Goal: Task Accomplishment & Management: Complete application form

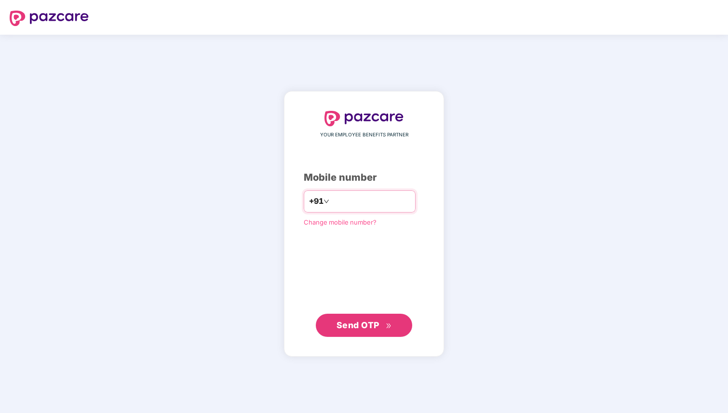
click at [365, 199] on input "number" at bounding box center [370, 201] width 79 height 15
type input "**********"
click at [373, 319] on span "Send OTP" at bounding box center [363, 324] width 55 height 13
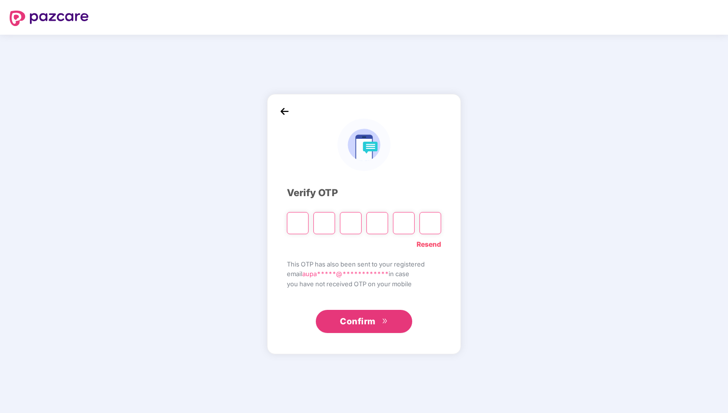
type input "*"
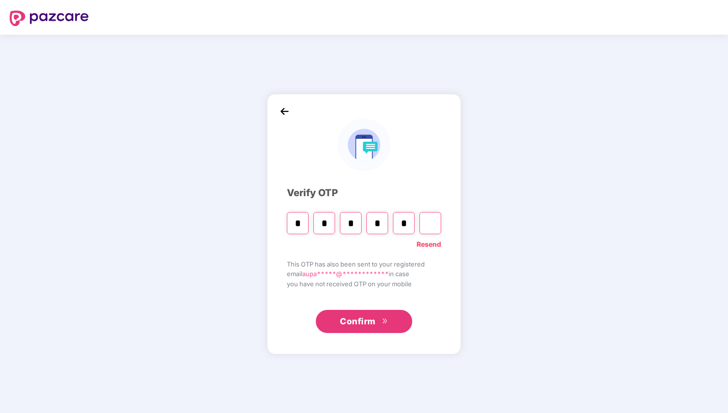
type input "*"
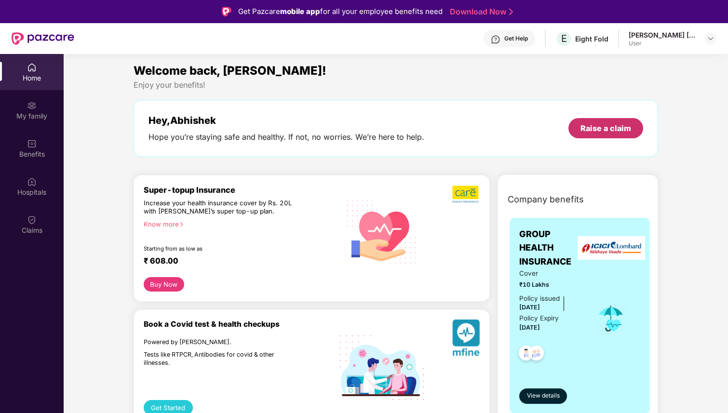
click at [622, 127] on div "Raise a claim" at bounding box center [605, 128] width 51 height 11
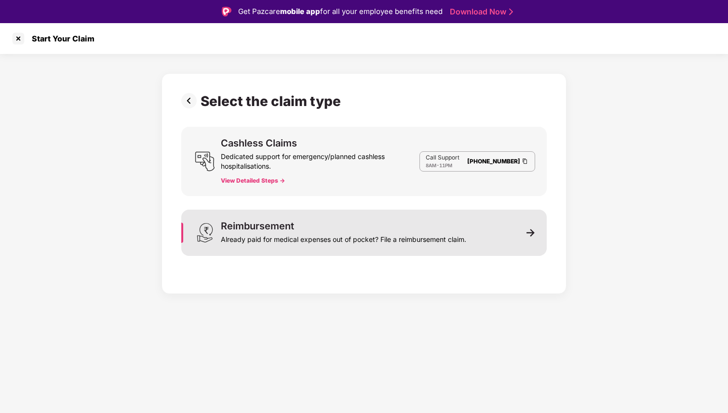
click at [333, 229] on div "Reimbursement Already paid for medical expenses out of pocket? File a reimburse…" at bounding box center [343, 232] width 245 height 23
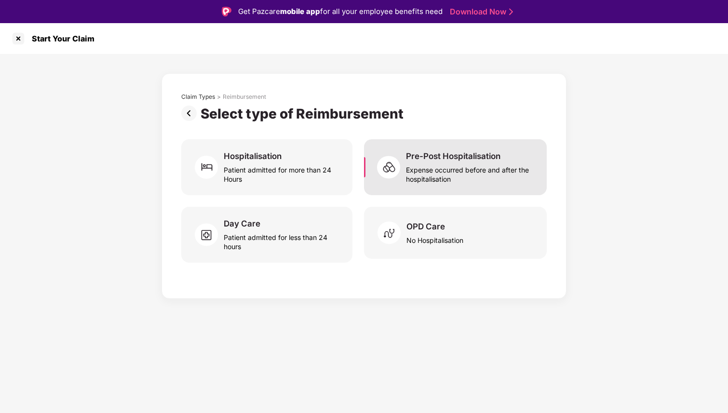
click at [437, 180] on div "Expense occurred before and after the hospitalisation" at bounding box center [470, 172] width 129 height 22
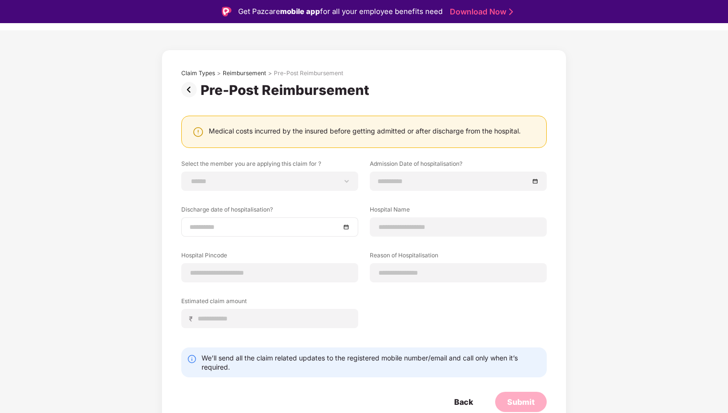
scroll to position [24, 0]
click at [305, 271] on input at bounding box center [269, 272] width 160 height 10
type input "******"
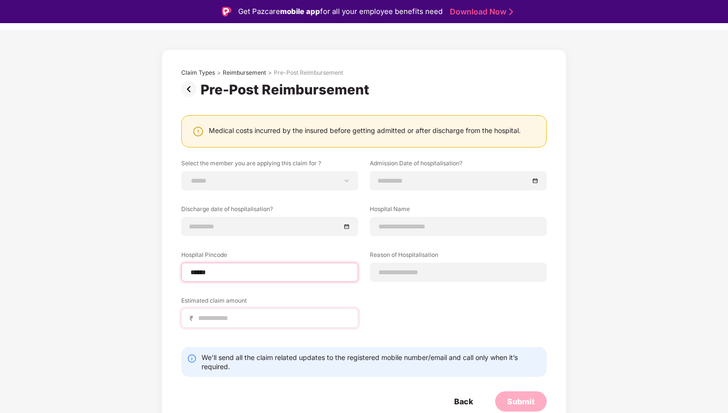
select select "*****"
select select "**********"
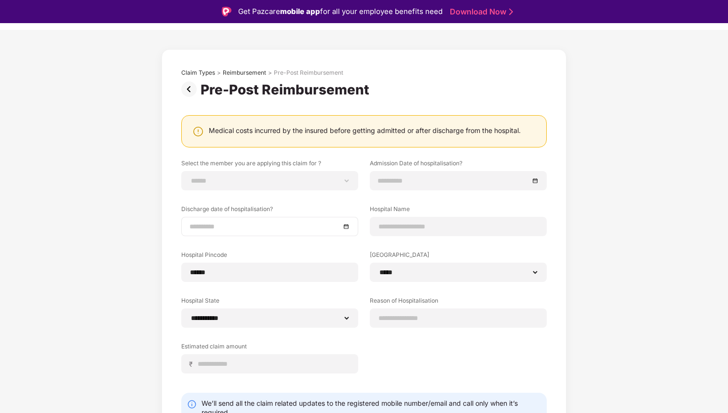
click at [263, 229] on input at bounding box center [264, 226] width 151 height 11
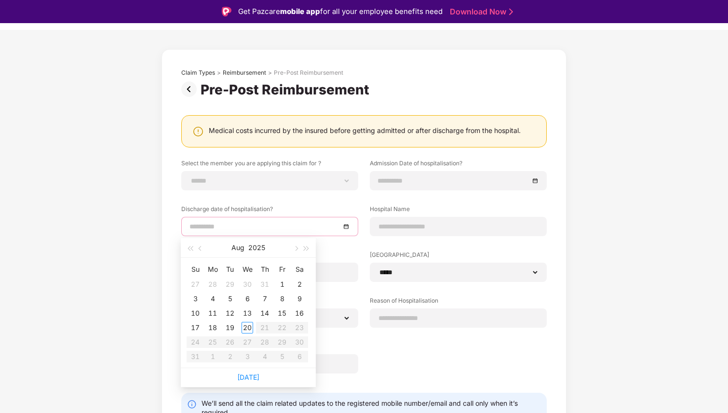
click at [278, 207] on label "Discharge date of hospitalisation?" at bounding box center [269, 211] width 177 height 12
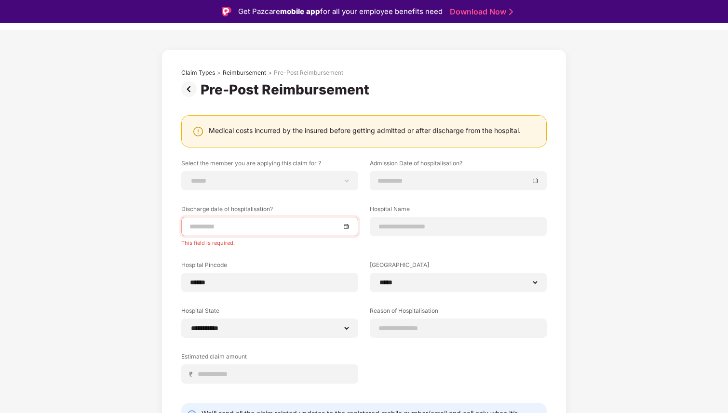
click at [194, 90] on img at bounding box center [190, 88] width 19 height 15
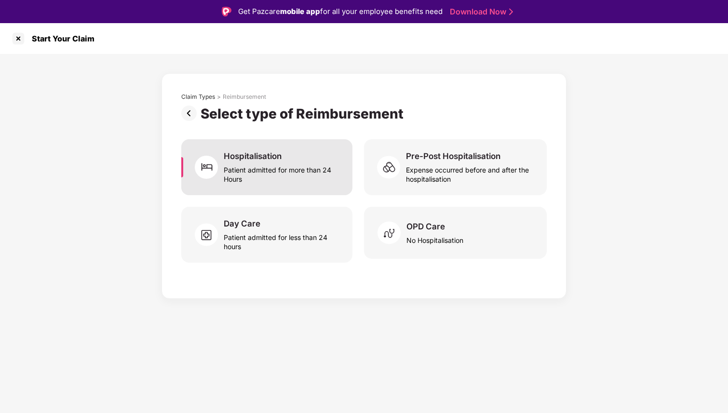
click at [222, 172] on img at bounding box center [209, 167] width 29 height 29
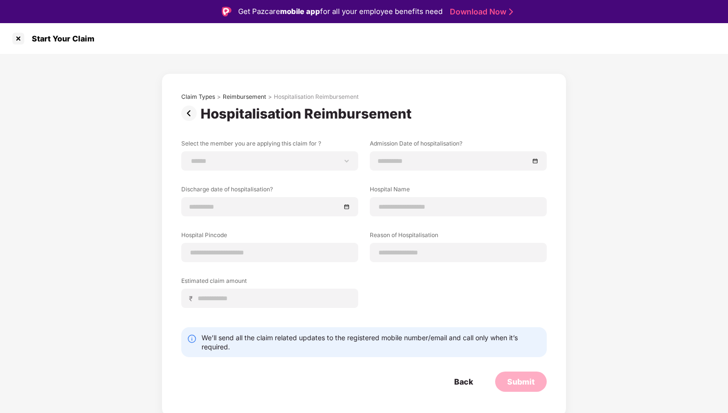
click at [190, 113] on img at bounding box center [190, 113] width 19 height 15
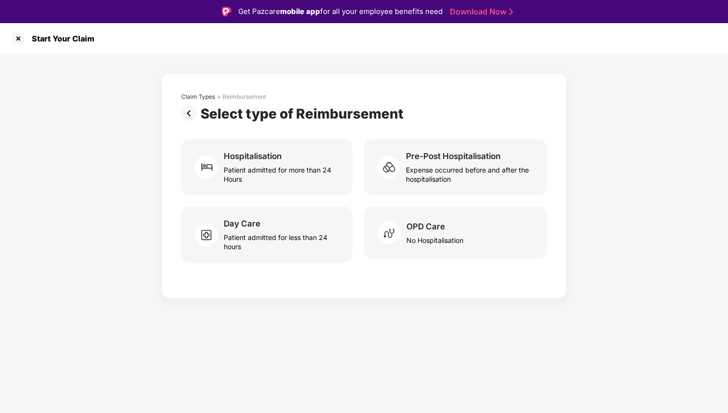
click at [190, 113] on img at bounding box center [190, 113] width 19 height 15
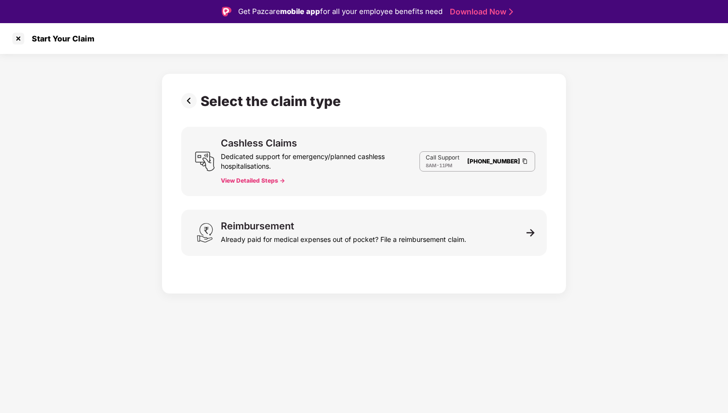
click at [190, 113] on div "Select the claim type Cashless Claims Dedicated support for emergency/planned c…" at bounding box center [363, 181] width 365 height 176
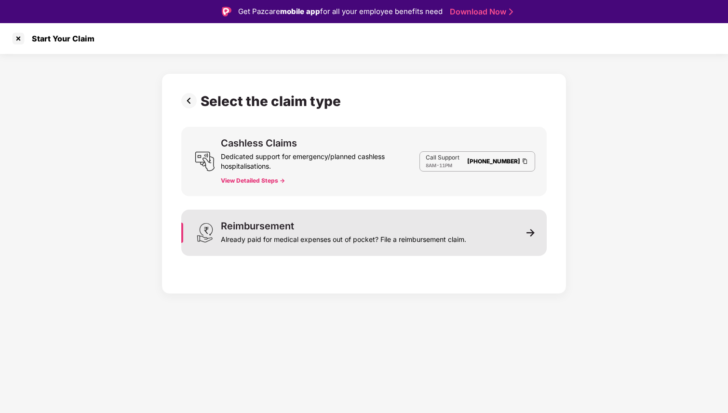
click at [265, 246] on div "Reimbursement Already paid for medical expenses out of pocket? File a reimburse…" at bounding box center [363, 233] width 365 height 46
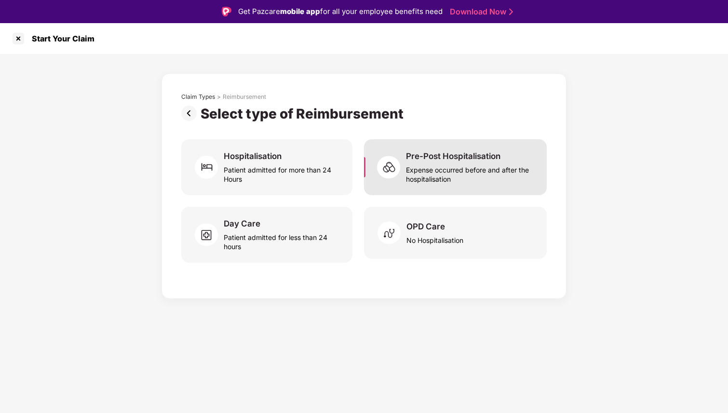
click at [441, 160] on div "Pre-Post Hospitalisation" at bounding box center [453, 156] width 94 height 11
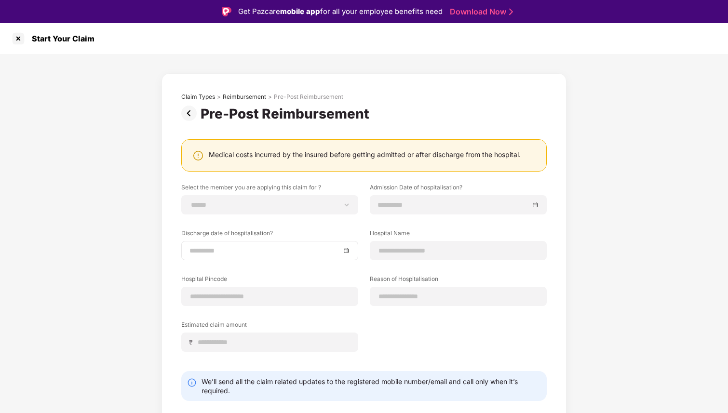
click at [346, 249] on div at bounding box center [269, 250] width 160 height 11
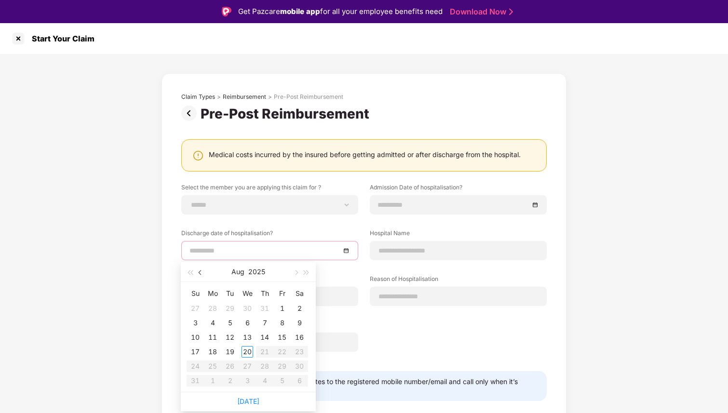
click at [199, 273] on span "button" at bounding box center [201, 272] width 5 height 5
type input "**********"
click at [197, 320] on div "8" at bounding box center [195, 323] width 12 height 12
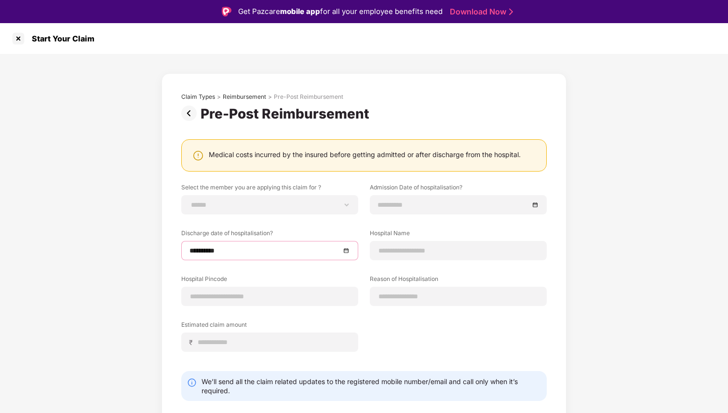
click at [401, 237] on label "Hospital Name" at bounding box center [458, 235] width 177 height 12
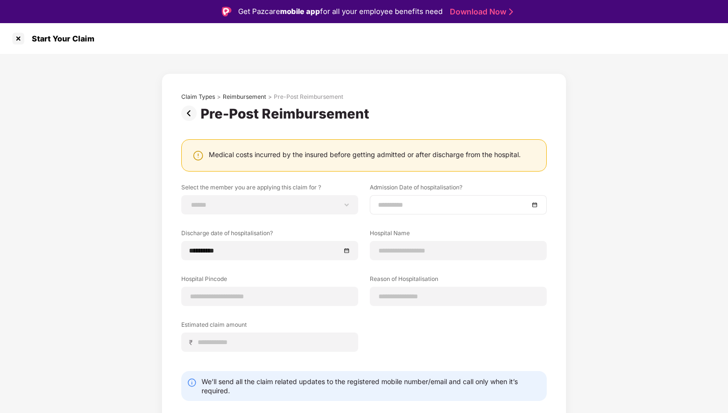
click at [401, 207] on input at bounding box center [453, 204] width 151 height 11
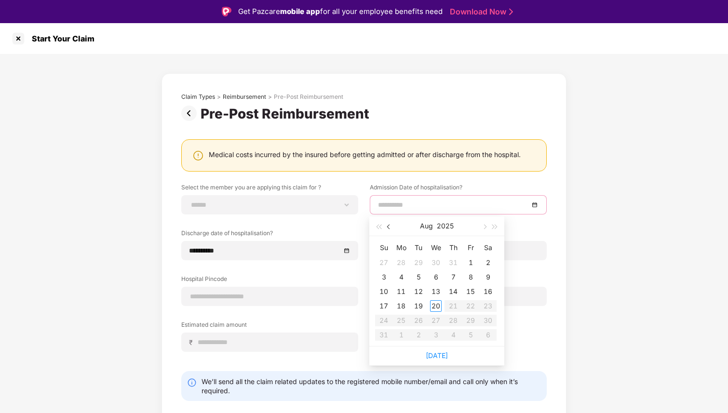
click at [388, 226] on span "button" at bounding box center [389, 227] width 5 height 5
type input "**********"
click at [384, 277] on div "8" at bounding box center [384, 277] width 12 height 12
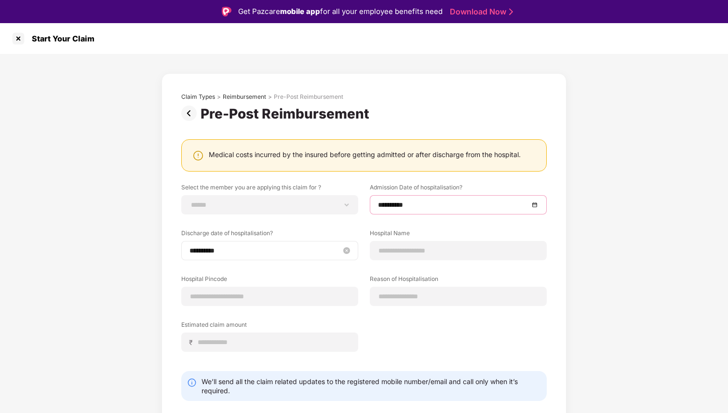
click at [259, 246] on input "**********" at bounding box center [264, 250] width 151 height 11
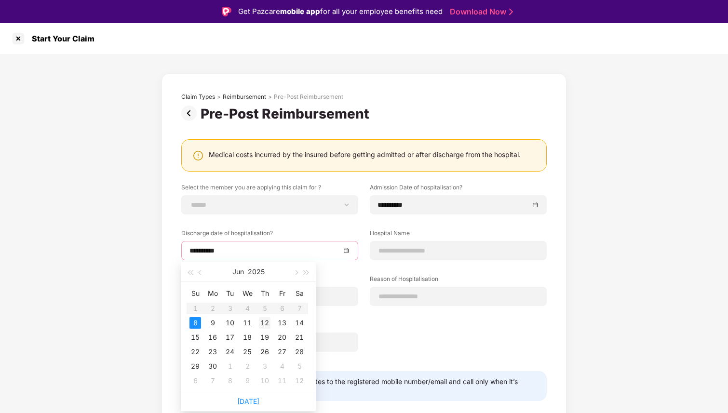
type input "**********"
click at [262, 323] on div "12" at bounding box center [265, 323] width 12 height 12
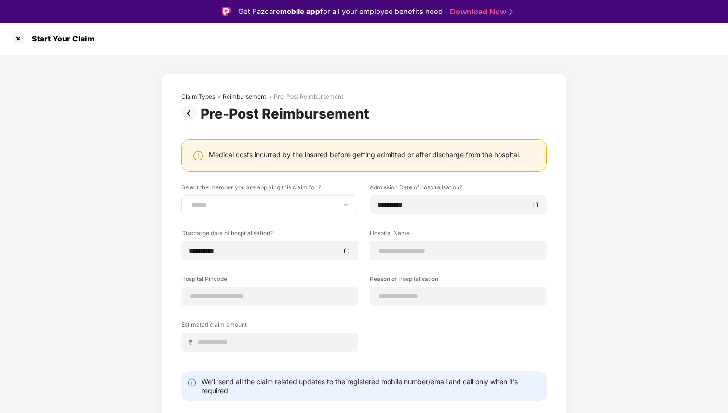
click at [254, 212] on div "**********" at bounding box center [269, 204] width 177 height 19
click at [244, 203] on select "**********" at bounding box center [269, 205] width 160 height 8
select select "**********"
click at [189, 201] on select "**********" at bounding box center [269, 205] width 160 height 8
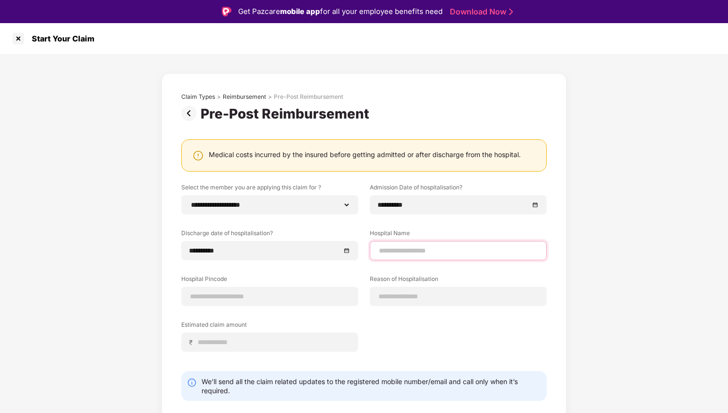
click at [420, 254] on input at bounding box center [458, 251] width 160 height 10
type input "**********"
click at [280, 298] on input at bounding box center [269, 297] width 160 height 10
type input "******"
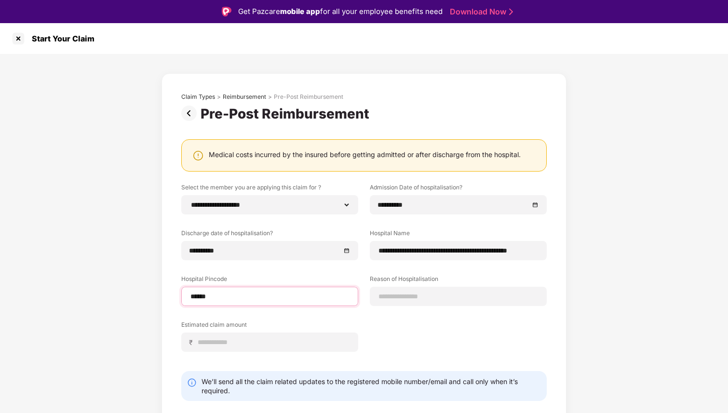
select select "*****"
select select "**********"
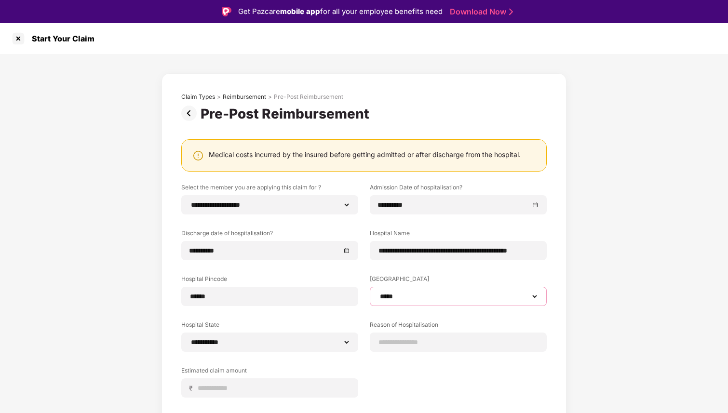
click at [411, 296] on select "**********" at bounding box center [458, 296] width 160 height 8
click at [405, 340] on input at bounding box center [458, 342] width 160 height 10
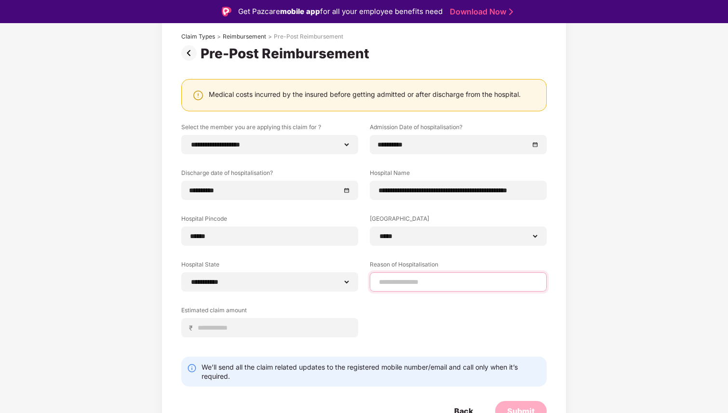
scroll to position [61, 0]
click at [397, 282] on input at bounding box center [458, 282] width 160 height 10
type input "**********"
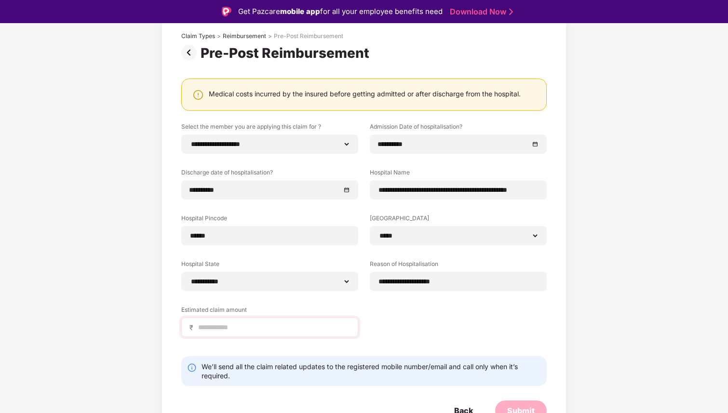
click at [237, 318] on div "₹" at bounding box center [269, 327] width 177 height 19
click at [236, 325] on input at bounding box center [273, 327] width 153 height 10
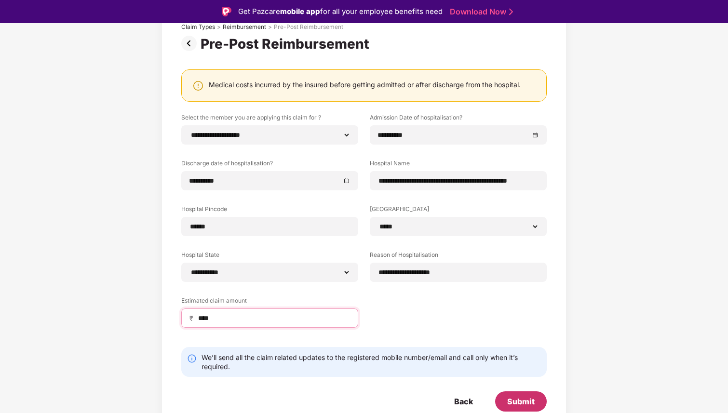
type input "****"
click at [510, 398] on div "Submit" at bounding box center [520, 401] width 27 height 11
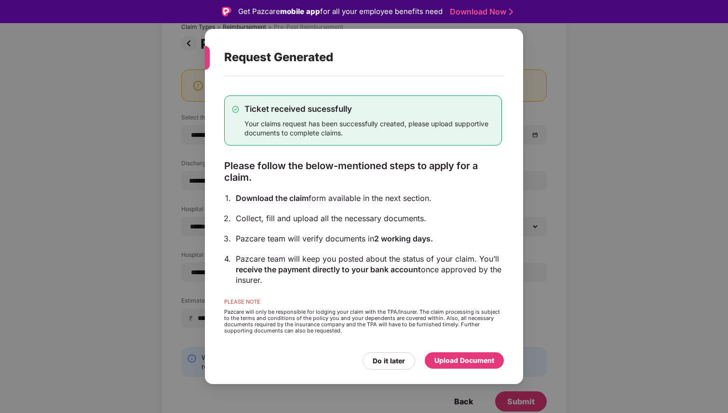
click at [477, 361] on div "Upload Document" at bounding box center [464, 360] width 60 height 11
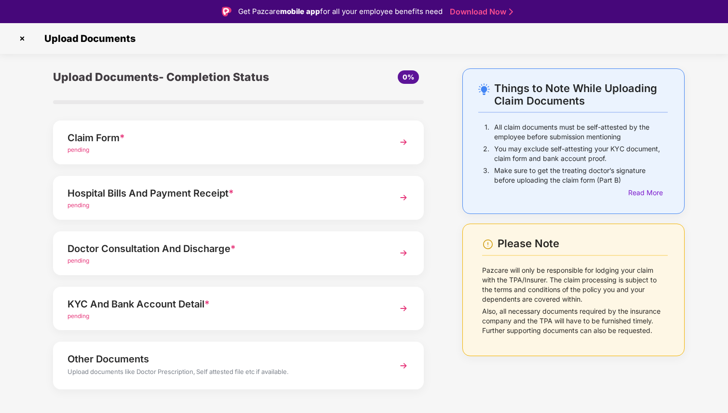
click at [370, 151] on div "pending" at bounding box center [223, 150] width 313 height 9
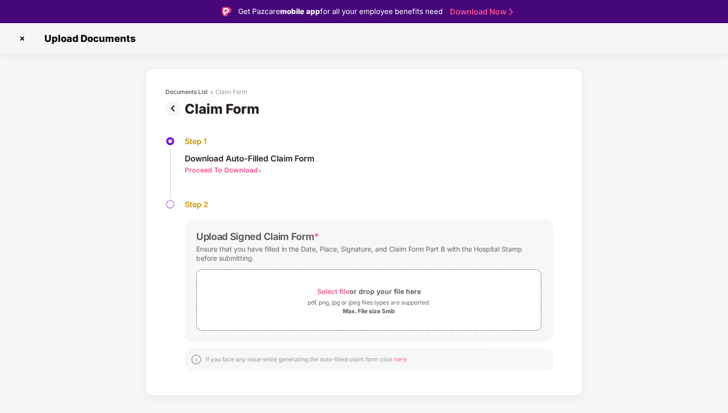
click at [171, 107] on img at bounding box center [174, 108] width 19 height 15
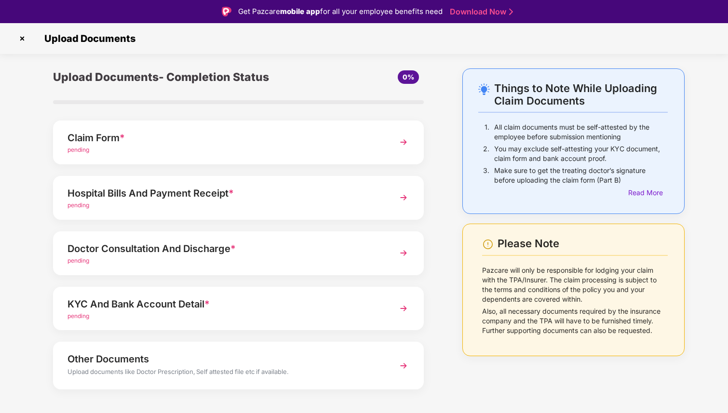
click at [194, 189] on div "Hospital Bills And Payment Receipt *" at bounding box center [223, 193] width 313 height 15
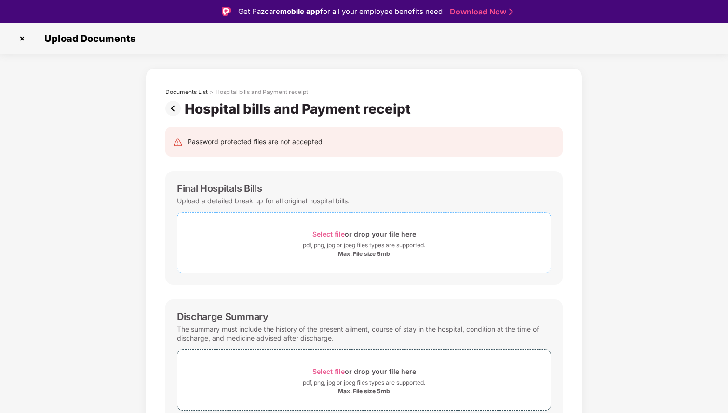
click at [348, 244] on div "pdf, png, jpg or jpeg files types are supported." at bounding box center [364, 245] width 122 height 10
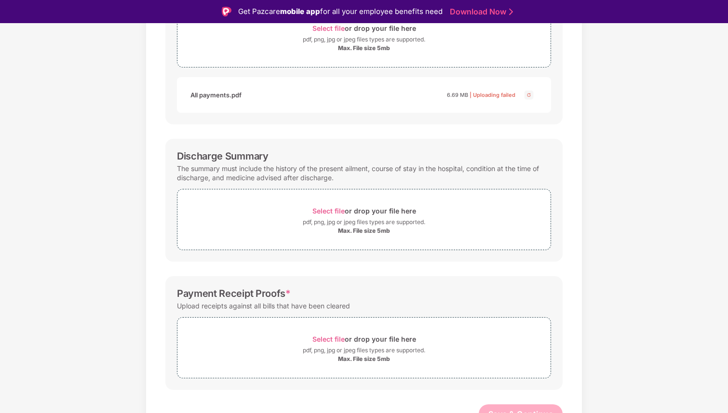
scroll to position [207, 0]
click at [342, 212] on span "Select file" at bounding box center [328, 210] width 32 height 8
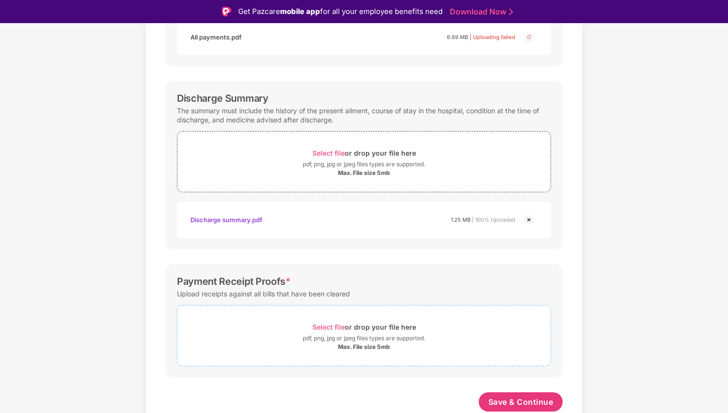
scroll to position [264, 0]
click at [336, 325] on span "Select file" at bounding box center [328, 327] width 32 height 8
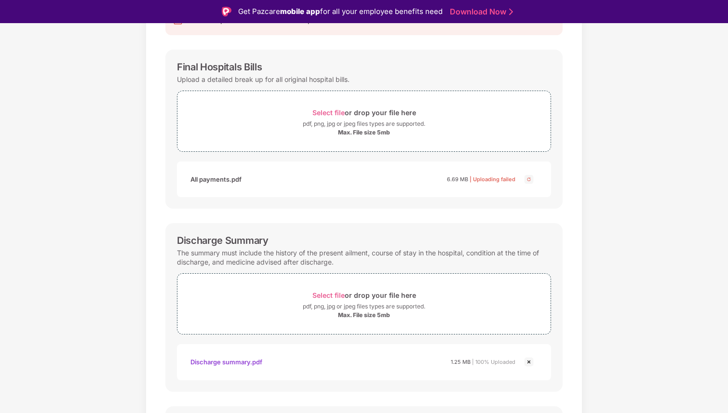
scroll to position [103, 0]
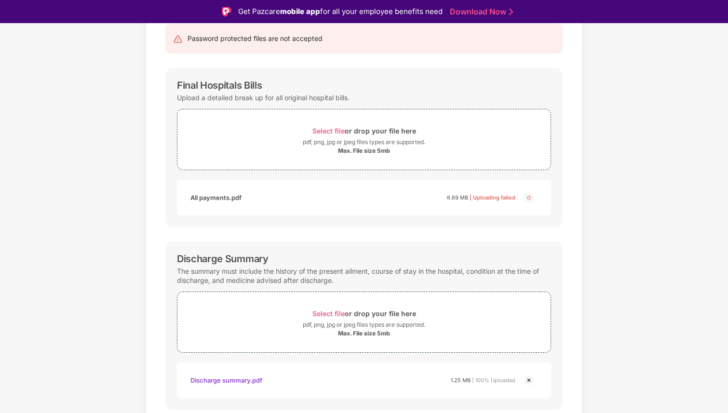
click at [503, 201] on div "6.69 MB | Uploading failed" at bounding box center [481, 198] width 68 height 10
click at [340, 126] on div "Select file or drop your file here" at bounding box center [364, 130] width 104 height 13
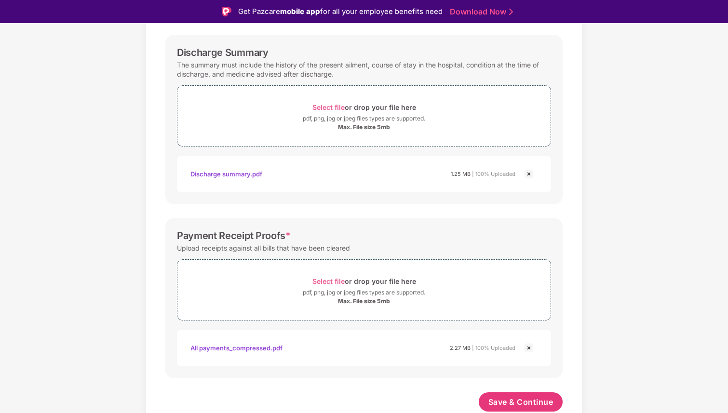
scroll to position [310, 0]
click at [527, 398] on span "Save & Continue" at bounding box center [520, 402] width 65 height 11
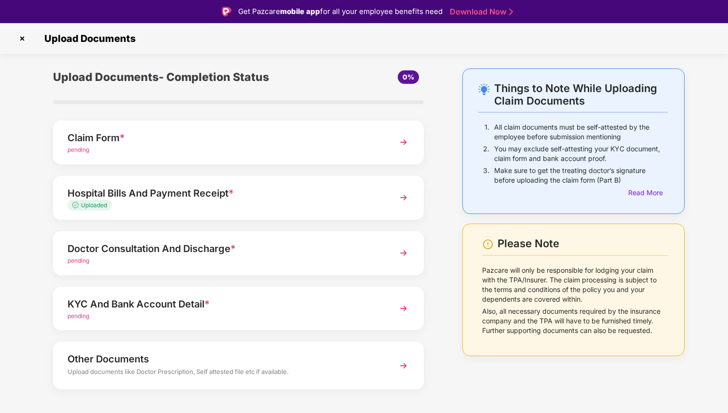
click at [291, 254] on div "Doctor Consultation And Discharge *" at bounding box center [223, 248] width 313 height 15
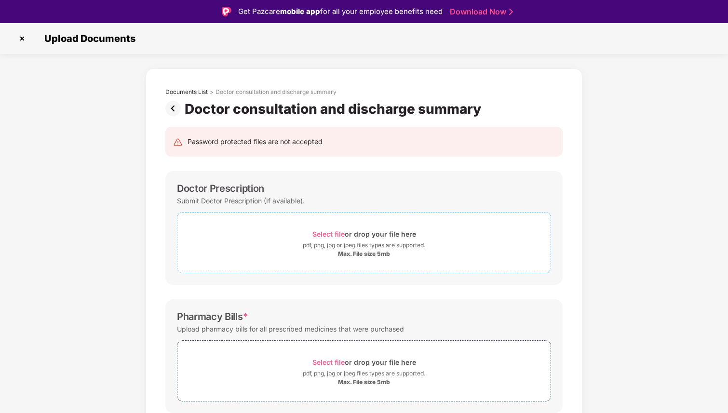
click at [328, 233] on span "Select file" at bounding box center [328, 234] width 32 height 8
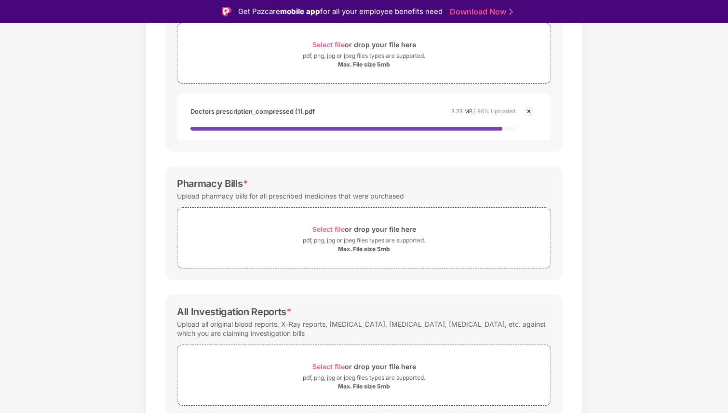
scroll to position [192, 0]
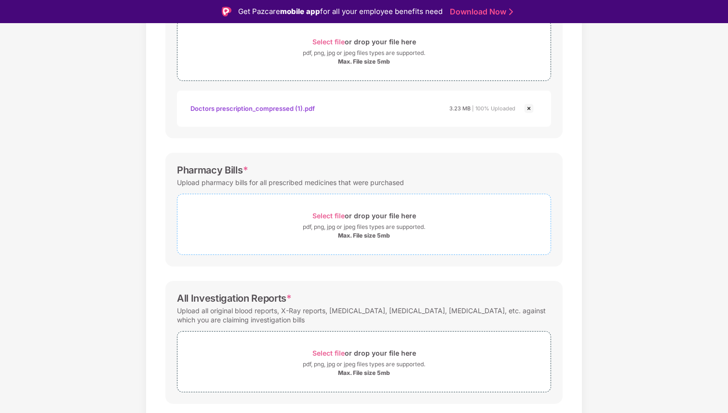
click at [332, 218] on span "Select file" at bounding box center [328, 216] width 32 height 8
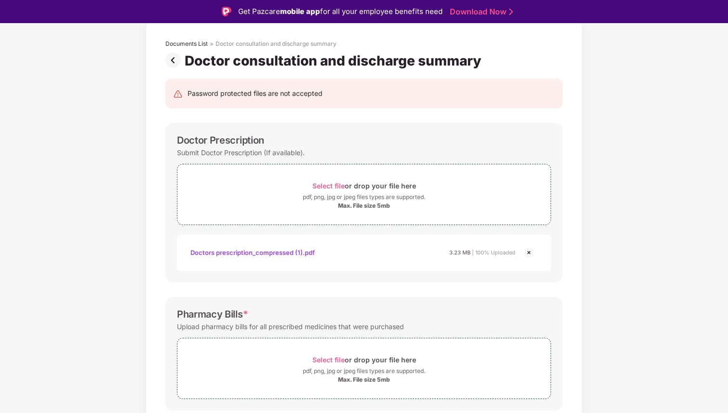
scroll to position [0, 0]
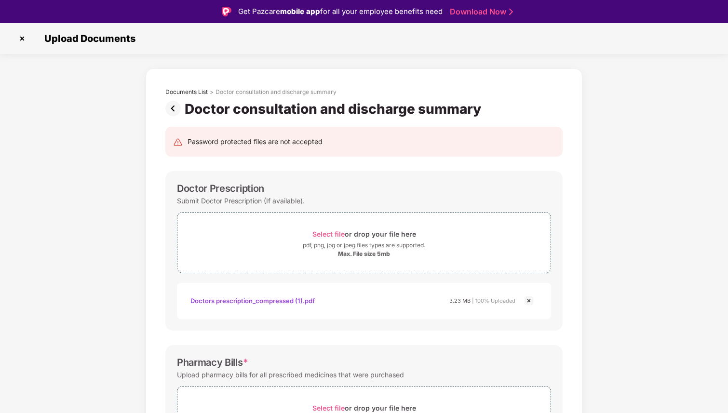
click at [172, 106] on img at bounding box center [174, 108] width 19 height 15
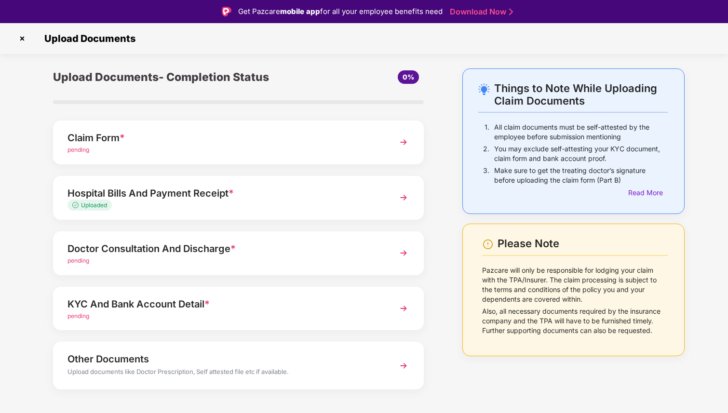
scroll to position [13, 0]
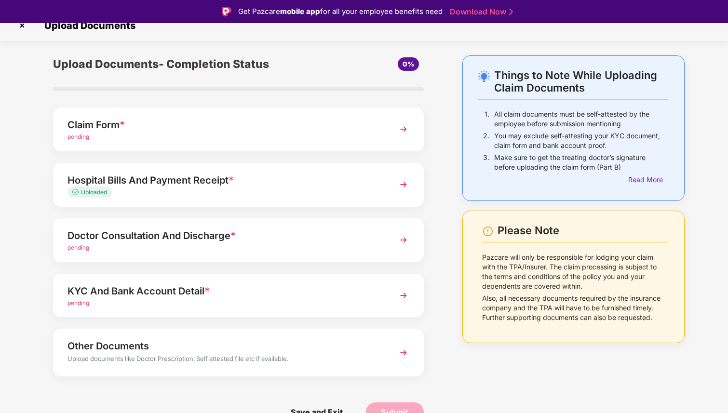
click at [159, 247] on div "pending" at bounding box center [223, 247] width 313 height 9
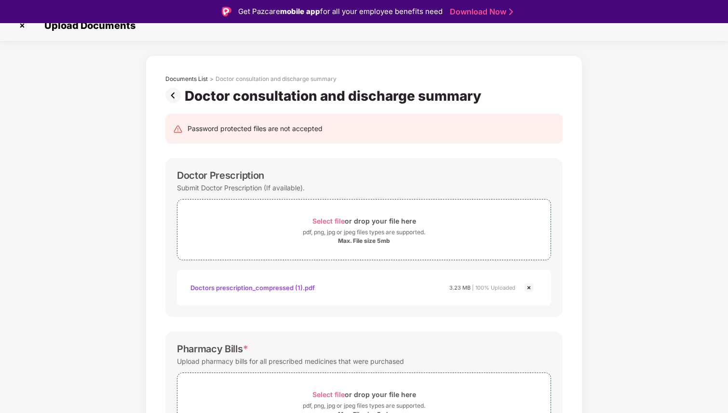
click at [174, 94] on img at bounding box center [174, 95] width 19 height 15
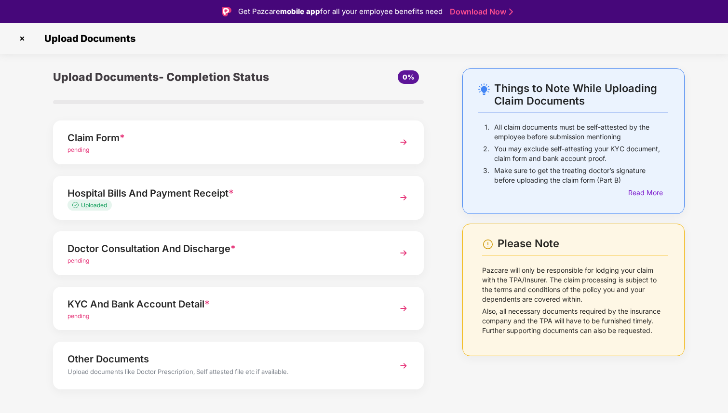
scroll to position [13, 0]
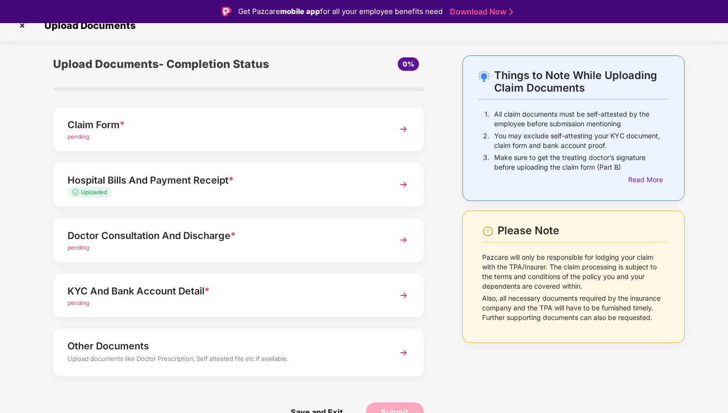
click at [25, 27] on img at bounding box center [21, 25] width 15 height 15
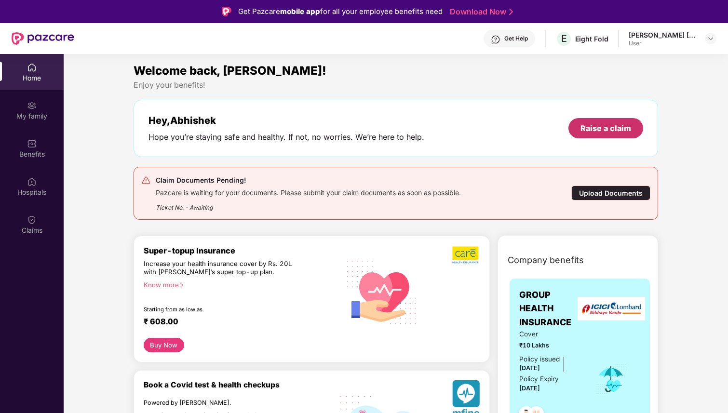
click at [598, 133] on div "Raise a claim" at bounding box center [605, 128] width 75 height 20
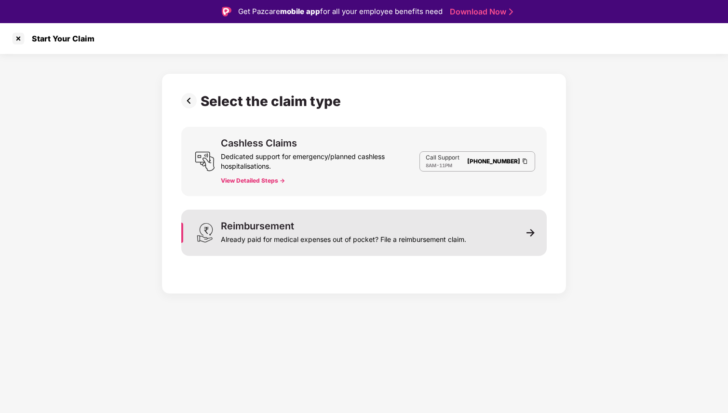
click at [408, 230] on div "Reimbursement Already paid for medical expenses out of pocket? File a reimburse…" at bounding box center [343, 232] width 245 height 23
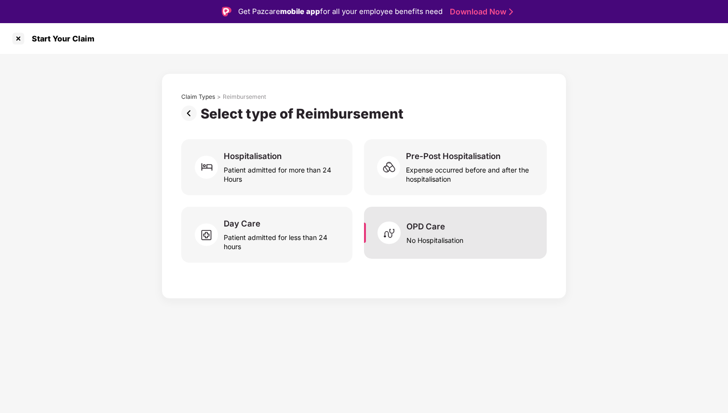
click at [431, 238] on div "No Hospitalisation" at bounding box center [434, 238] width 57 height 13
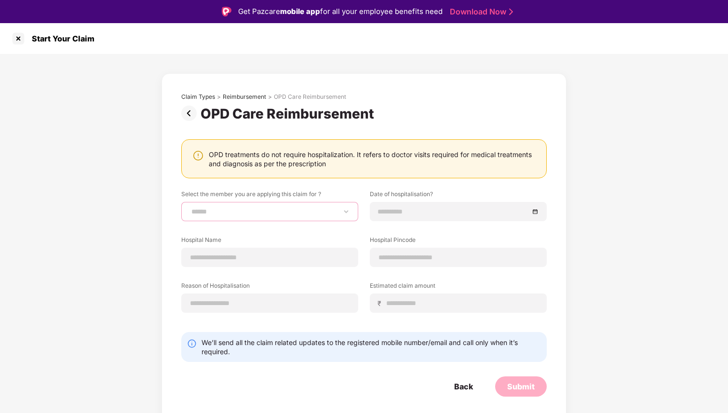
click at [284, 208] on select "**********" at bounding box center [269, 212] width 160 height 8
select select "**********"
click at [189, 208] on select "**********" at bounding box center [269, 212] width 160 height 8
click at [412, 219] on div at bounding box center [458, 211] width 177 height 19
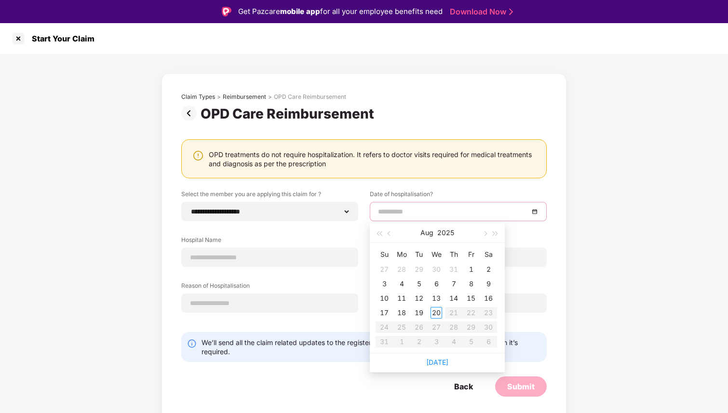
type input "**********"
click at [394, 234] on button "button" at bounding box center [389, 232] width 11 height 19
type input "**********"
click at [387, 282] on div "8" at bounding box center [384, 284] width 12 height 12
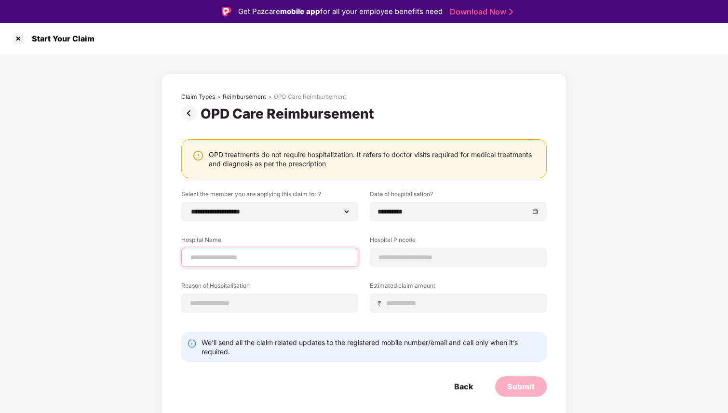
click at [277, 261] on input at bounding box center [269, 257] width 160 height 10
type input "**********"
click at [412, 257] on input at bounding box center [458, 257] width 160 height 10
type input "******"
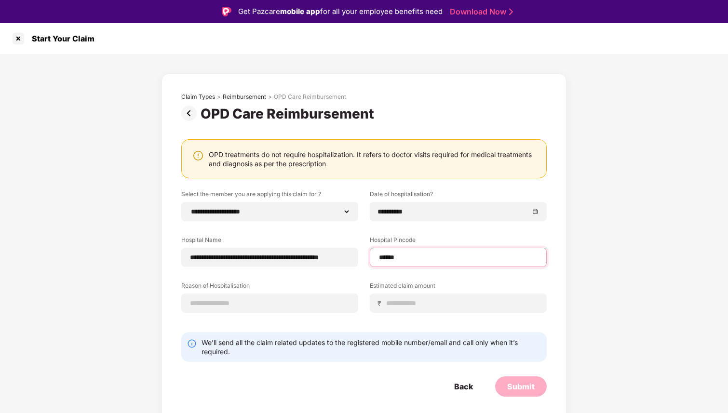
select select "*****"
select select "**********"
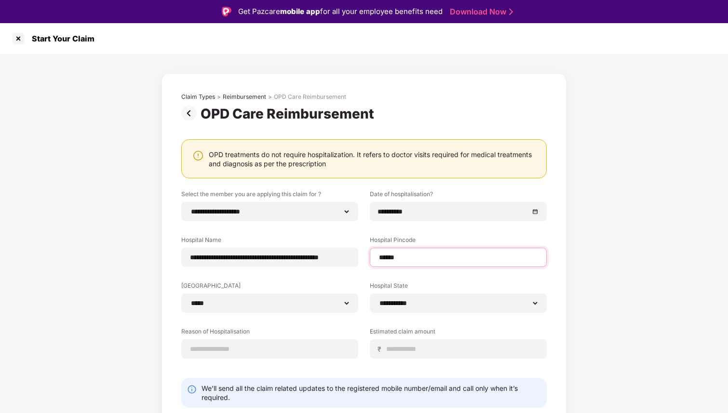
scroll to position [31, 0]
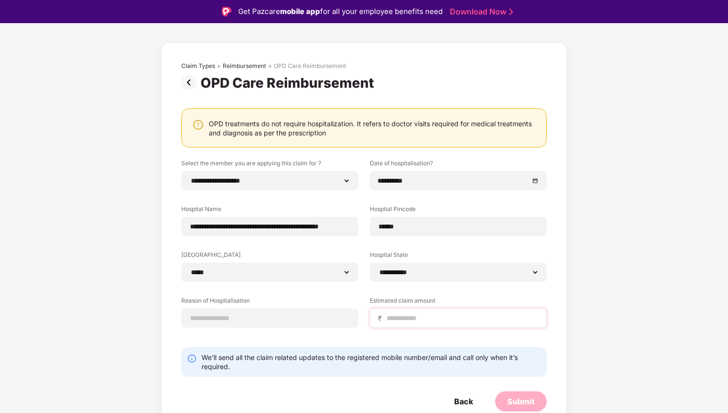
click at [395, 325] on div "₹" at bounding box center [458, 317] width 177 height 19
click at [395, 320] on input at bounding box center [461, 318] width 153 height 10
type input "****"
click at [209, 318] on input at bounding box center [269, 318] width 160 height 10
type input "**********"
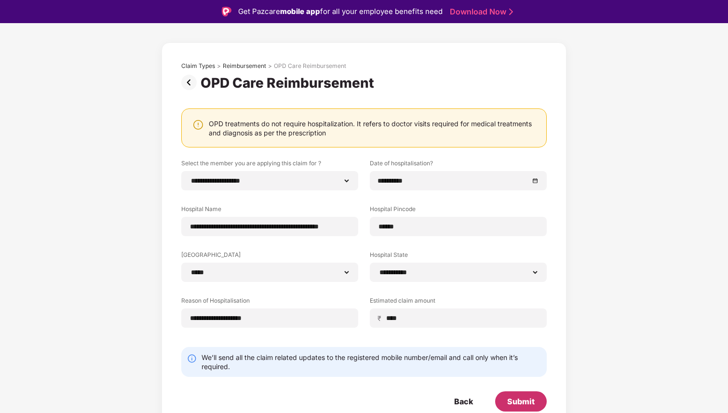
click at [517, 396] on div "Submit" at bounding box center [520, 401] width 27 height 11
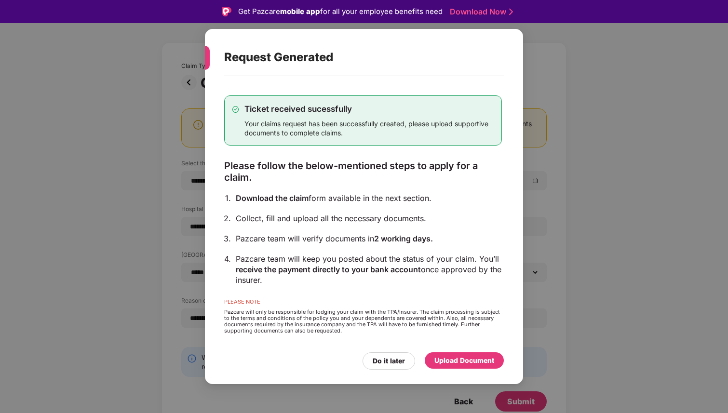
click at [460, 360] on div "Upload Document" at bounding box center [464, 360] width 60 height 11
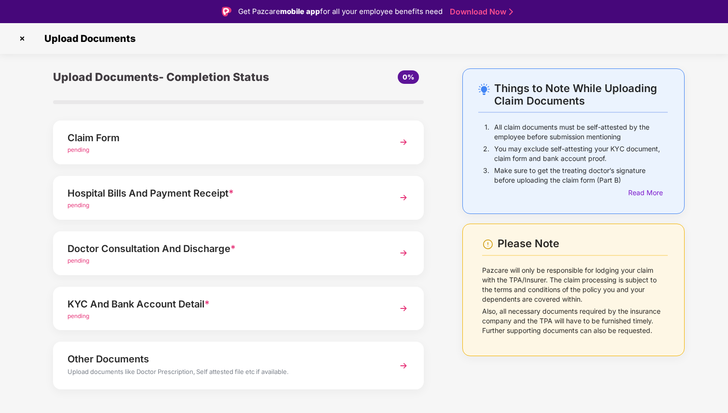
click at [385, 214] on div "Hospital Bills And Payment Receipt * pending" at bounding box center [238, 198] width 371 height 44
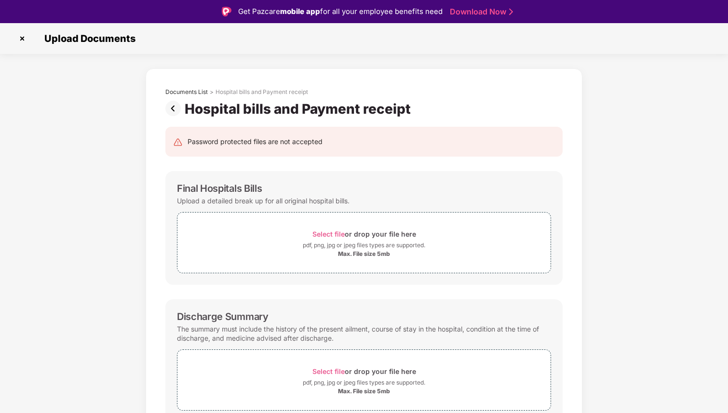
click at [173, 108] on img at bounding box center [174, 108] width 19 height 15
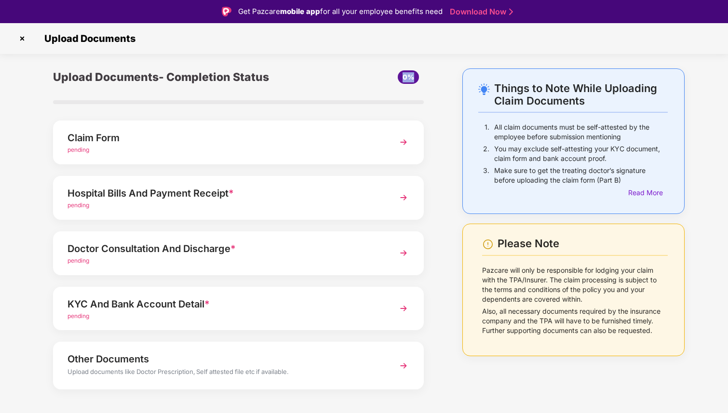
drag, startPoint x: 402, startPoint y: 80, endPoint x: 436, endPoint y: 80, distance: 33.3
click at [436, 80] on div "Upload Documents- Completion Status 0% Claim Form pending Hospital Bills And Pa…" at bounding box center [238, 258] width 419 height 381
drag, startPoint x: 46, startPoint y: 76, endPoint x: 394, endPoint y: 76, distance: 347.4
click at [394, 76] on div "Upload Documents- Completion Status 0% Claim Form pending Hospital Bills And Pa…" at bounding box center [238, 258] width 390 height 381
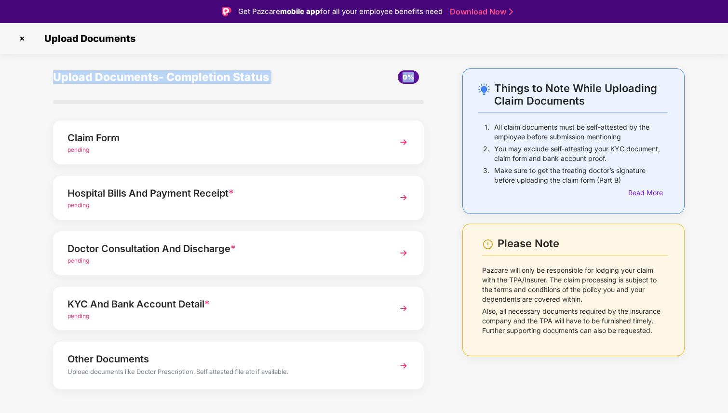
drag, startPoint x: 431, startPoint y: 77, endPoint x: 50, endPoint y: 69, distance: 381.2
click at [50, 69] on div "Upload Documents- Completion Status 0% Claim Form pending Hospital Bills And Pa…" at bounding box center [238, 258] width 390 height 381
click at [125, 201] on div "pending" at bounding box center [223, 205] width 313 height 9
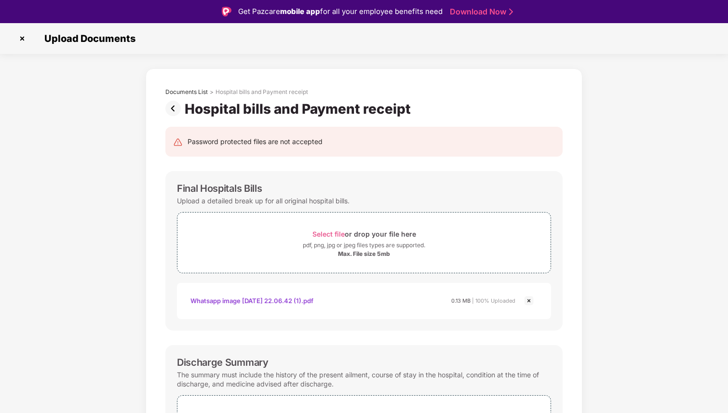
click at [526, 298] on img at bounding box center [529, 301] width 12 height 12
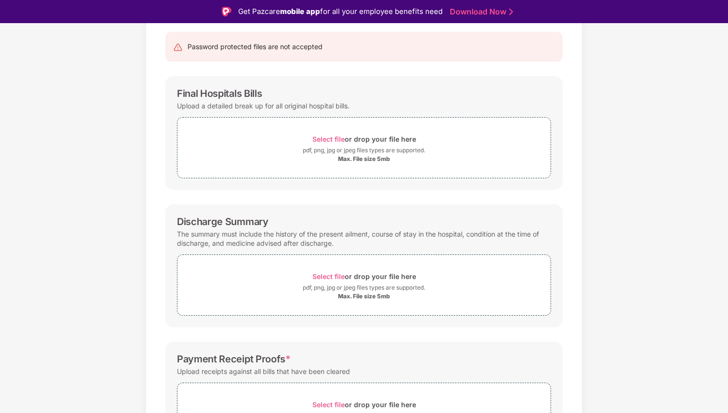
scroll to position [218, 0]
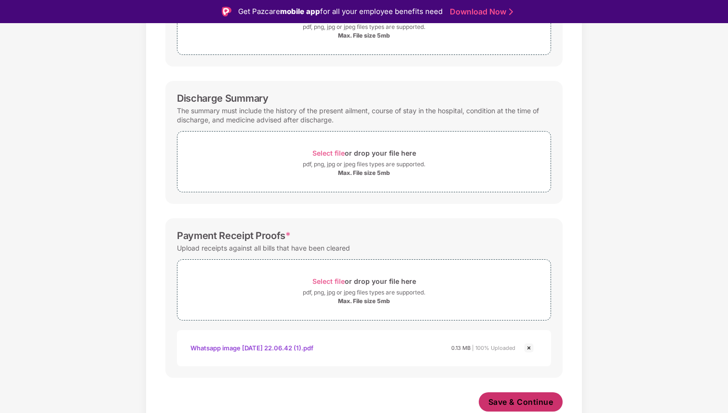
click at [507, 397] on span "Save & Continue" at bounding box center [520, 402] width 65 height 11
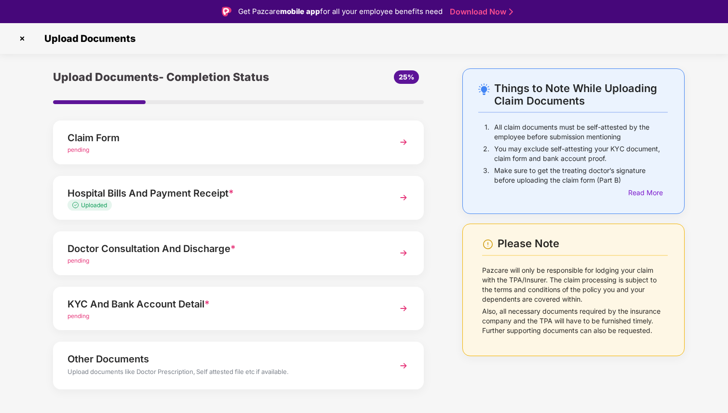
click at [324, 252] on div "Doctor Consultation And Discharge *" at bounding box center [223, 248] width 313 height 15
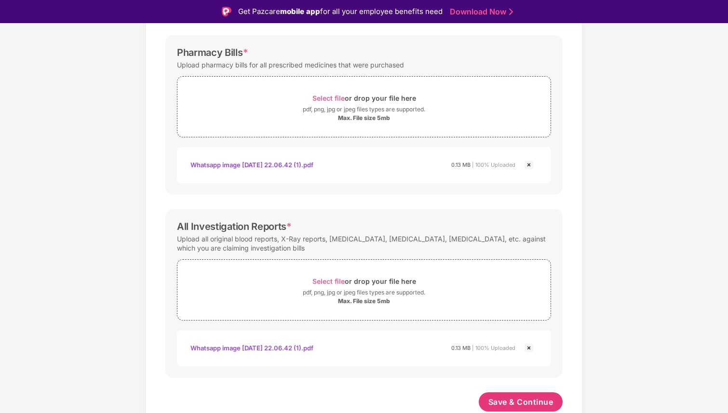
scroll to position [264, 0]
click at [519, 397] on span "Save & Continue" at bounding box center [520, 402] width 65 height 11
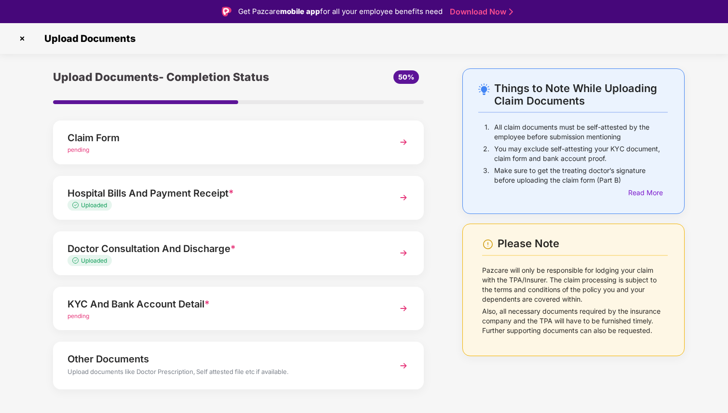
scroll to position [13, 0]
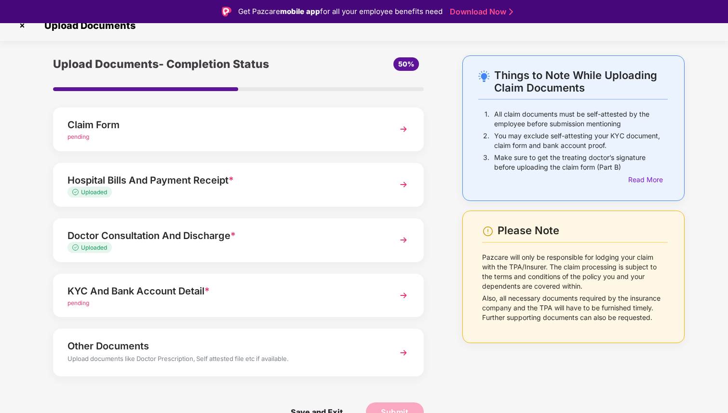
click at [257, 293] on div "KYC And Bank Account Detail *" at bounding box center [223, 290] width 313 height 15
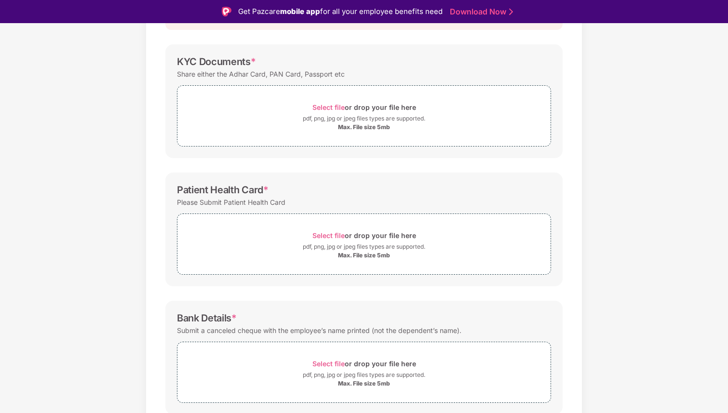
scroll to position [163, 0]
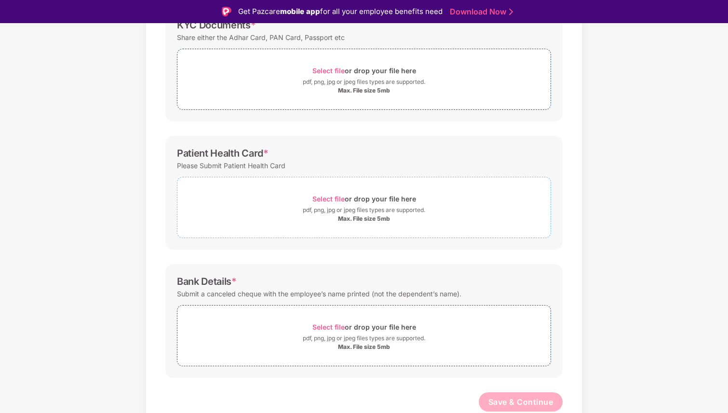
click at [325, 203] on span "Select file" at bounding box center [328, 199] width 32 height 8
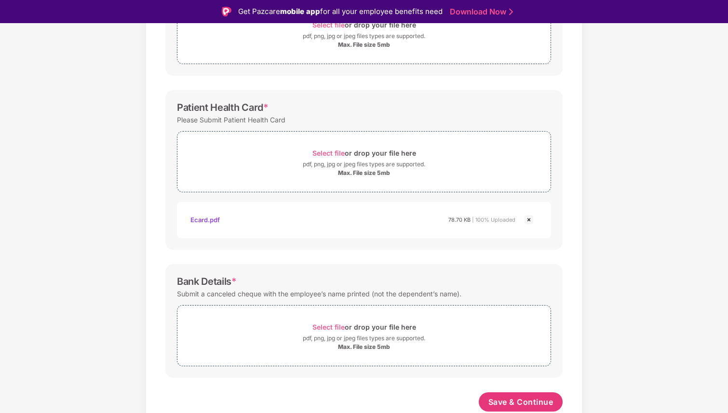
scroll to position [209, 0]
click at [337, 329] on span "Select file" at bounding box center [328, 327] width 32 height 8
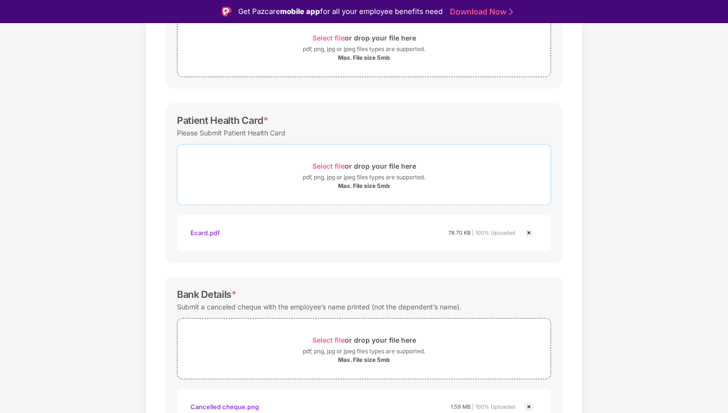
scroll to position [0, 0]
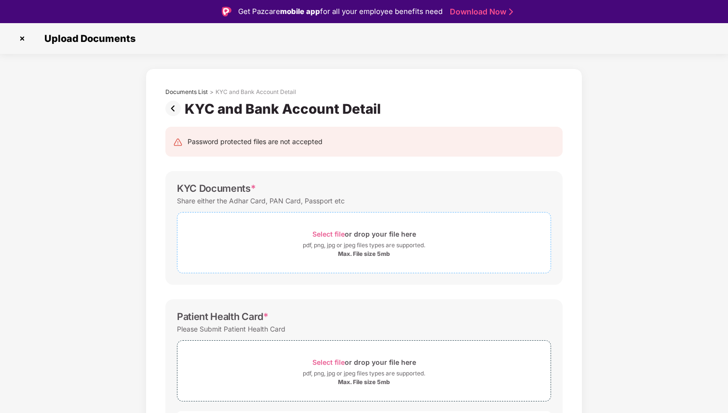
click at [335, 233] on span "Select file" at bounding box center [328, 234] width 32 height 8
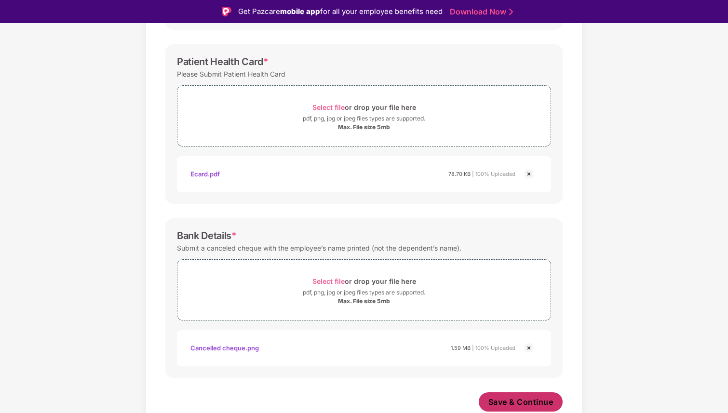
scroll to position [301, 0]
click at [529, 400] on span "Save & Continue" at bounding box center [520, 402] width 65 height 11
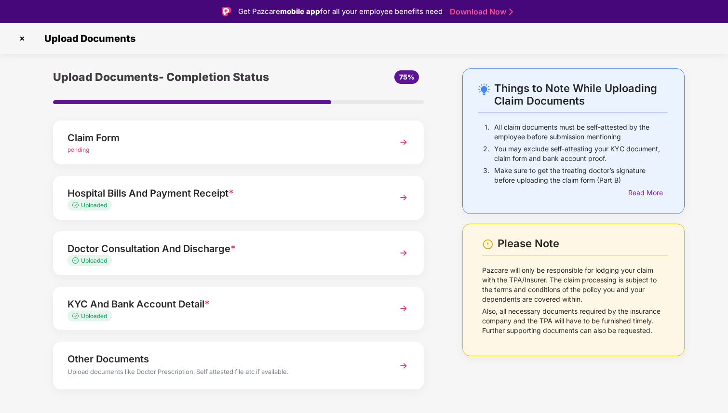
click at [401, 146] on img at bounding box center [403, 141] width 17 height 17
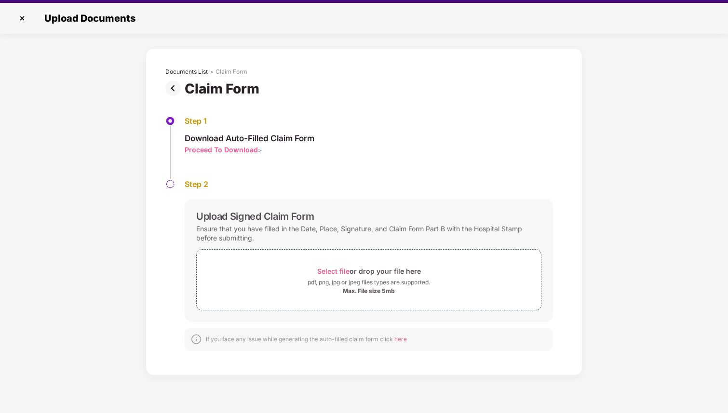
scroll to position [23, 0]
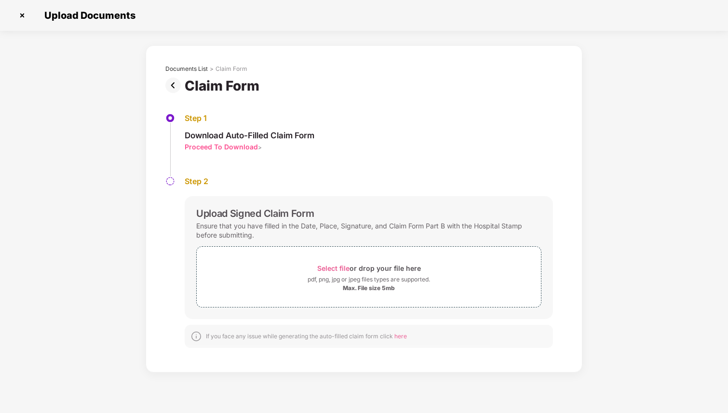
click at [177, 91] on img at bounding box center [174, 85] width 19 height 15
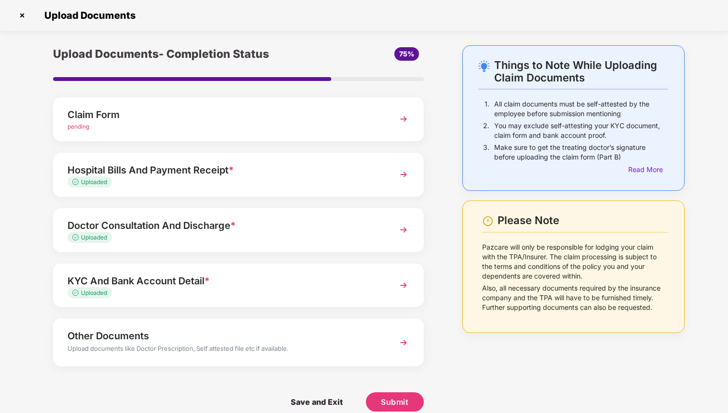
scroll to position [13, 0]
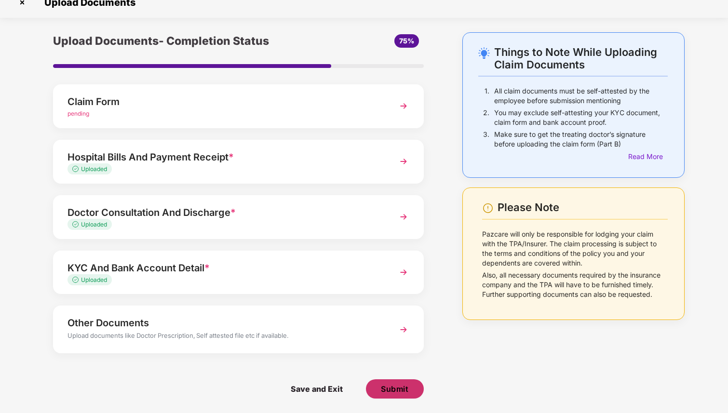
click at [389, 385] on span "Submit" at bounding box center [394, 389] width 27 height 11
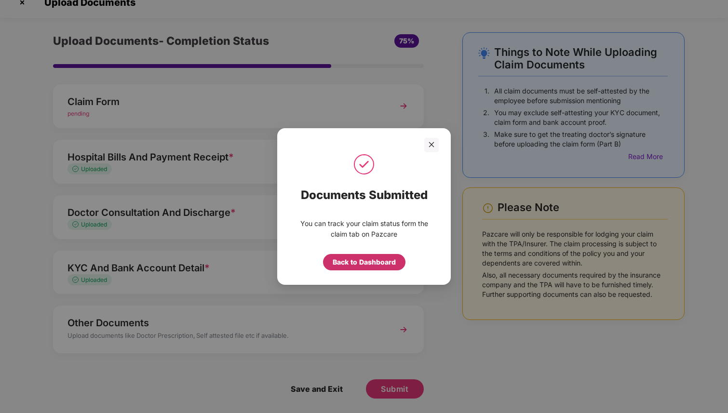
click at [386, 265] on div "Back to Dashboard" at bounding box center [363, 262] width 63 height 11
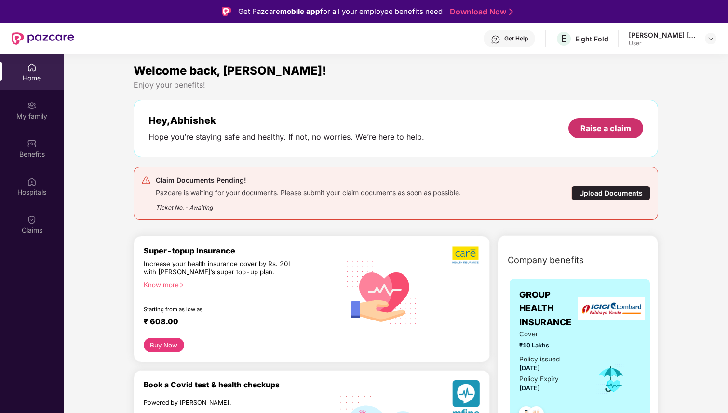
click at [610, 134] on div "Raise a claim" at bounding box center [605, 128] width 75 height 20
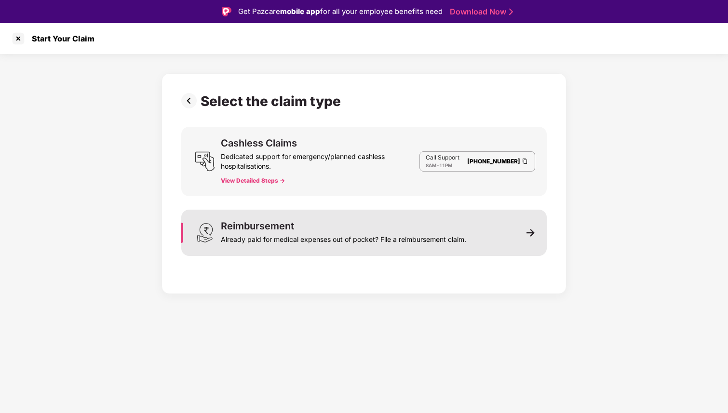
click at [338, 219] on div "Reimbursement Already paid for medical expenses out of pocket? File a reimburse…" at bounding box center [363, 233] width 365 height 46
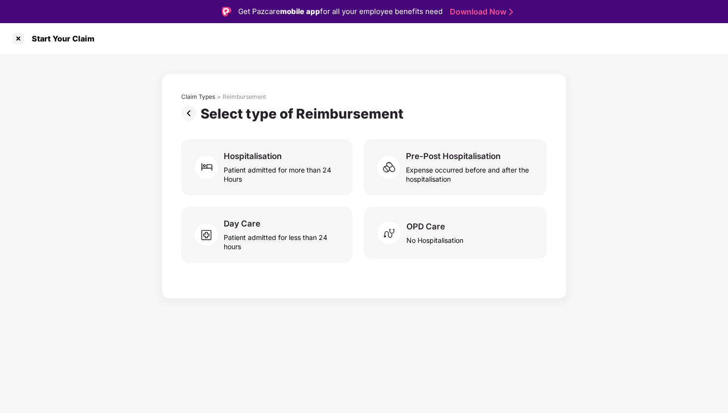
click at [188, 115] on img at bounding box center [190, 113] width 19 height 15
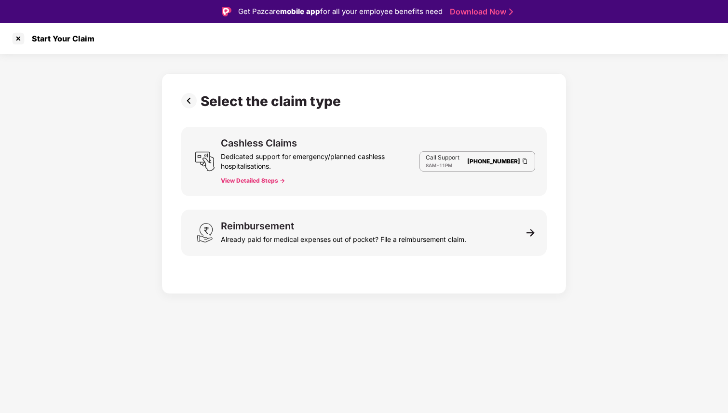
click at [188, 115] on div "Select the claim type Cashless Claims Dedicated support for emergency/planned c…" at bounding box center [363, 181] width 365 height 176
click at [187, 95] on img at bounding box center [190, 100] width 19 height 15
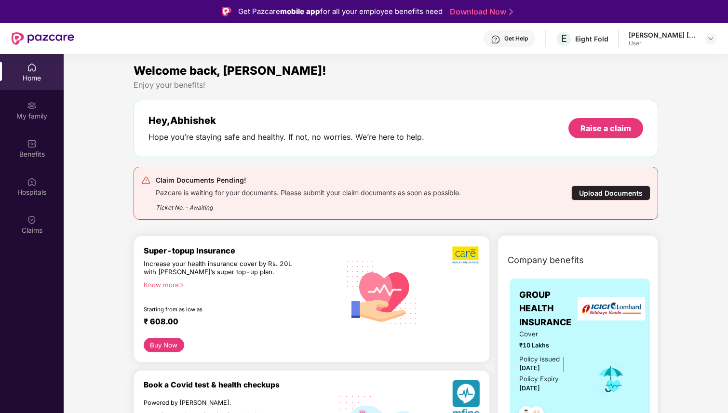
click at [586, 192] on div "Upload Documents" at bounding box center [610, 193] width 79 height 15
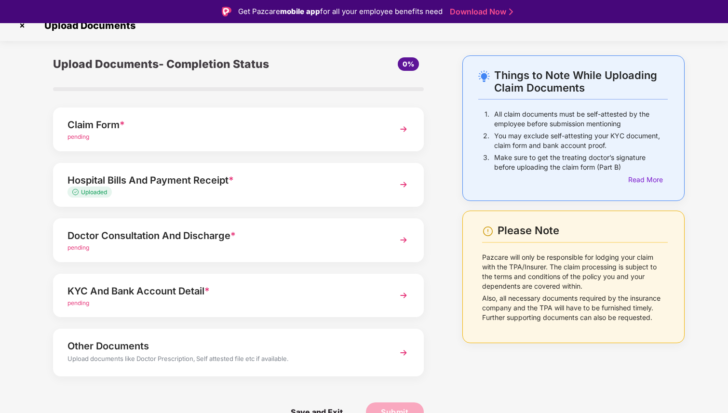
scroll to position [23, 0]
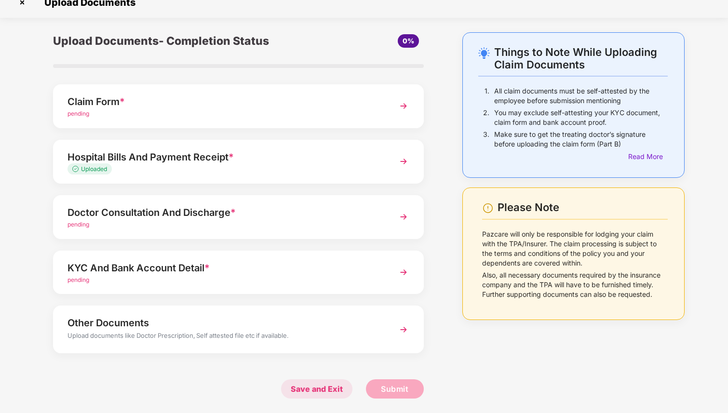
click at [327, 388] on span "Save and Exit" at bounding box center [316, 388] width 71 height 19
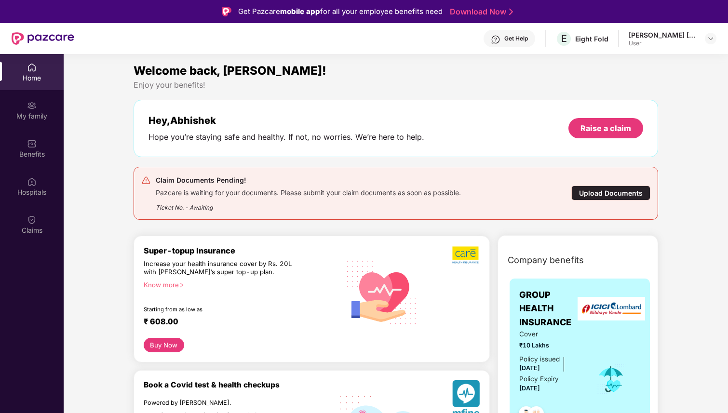
click at [705, 34] on div at bounding box center [710, 39] width 12 height 12
click at [25, 121] on div "My family" at bounding box center [32, 110] width 64 height 36
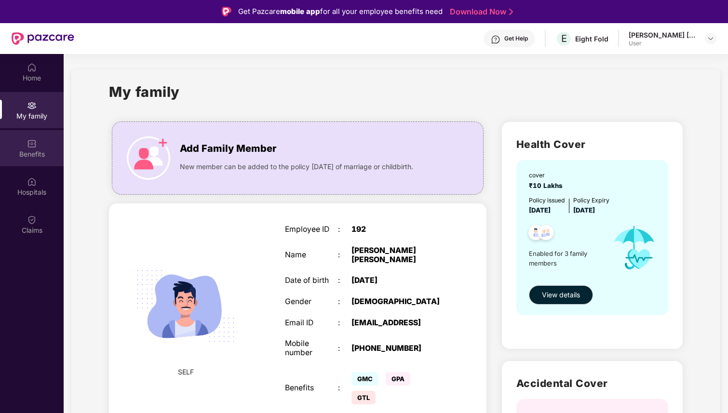
click at [20, 143] on div "Benefits" at bounding box center [32, 148] width 64 height 36
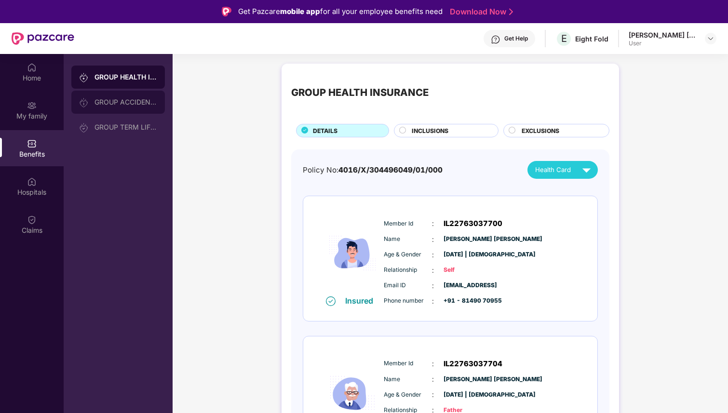
click at [109, 99] on div "GROUP ACCIDENTAL INSURANCE" at bounding box center [125, 102] width 63 height 8
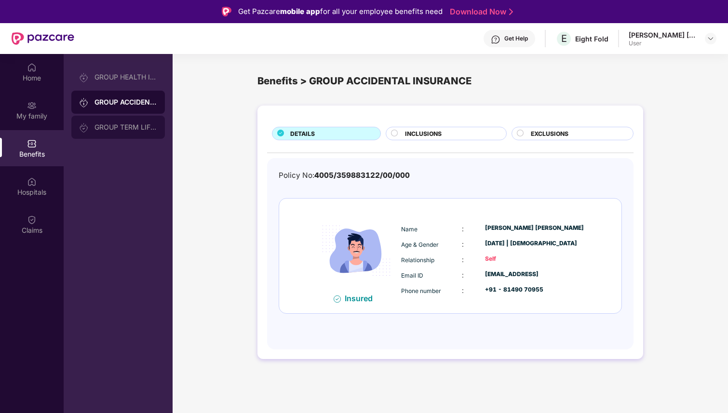
click at [109, 126] on div "GROUP TERM LIFE INSURANCE" at bounding box center [125, 127] width 63 height 8
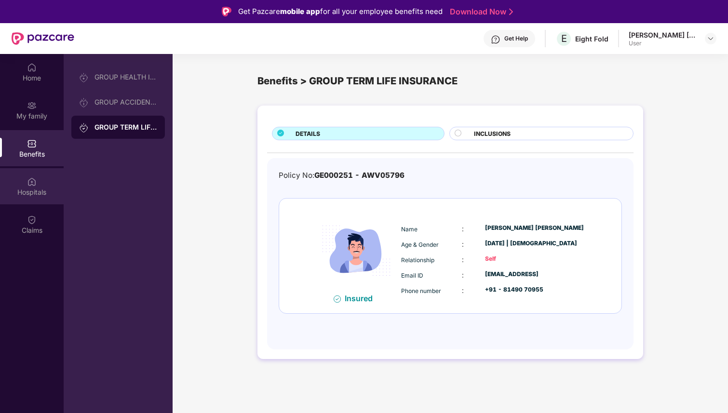
click at [37, 182] on div "Hospitals" at bounding box center [32, 186] width 64 height 36
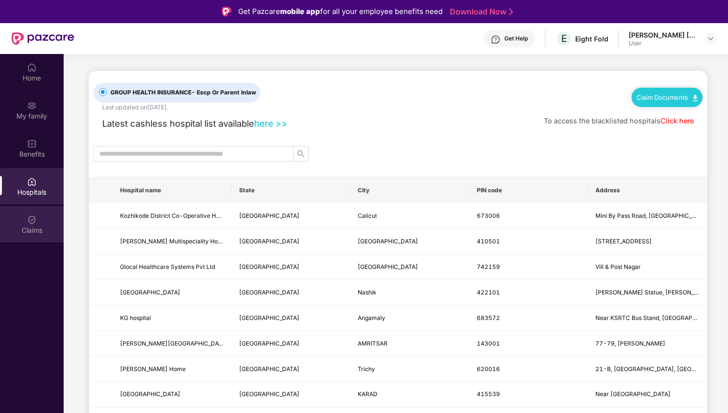
click at [25, 215] on div "Claims" at bounding box center [32, 224] width 64 height 36
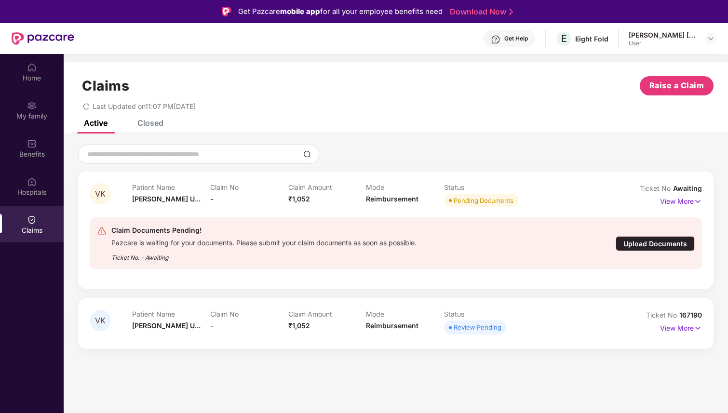
scroll to position [54, 0]
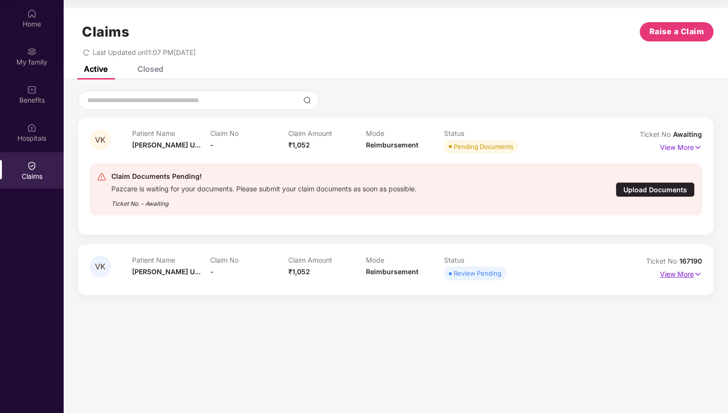
click at [671, 270] on p "View More" at bounding box center [681, 272] width 42 height 13
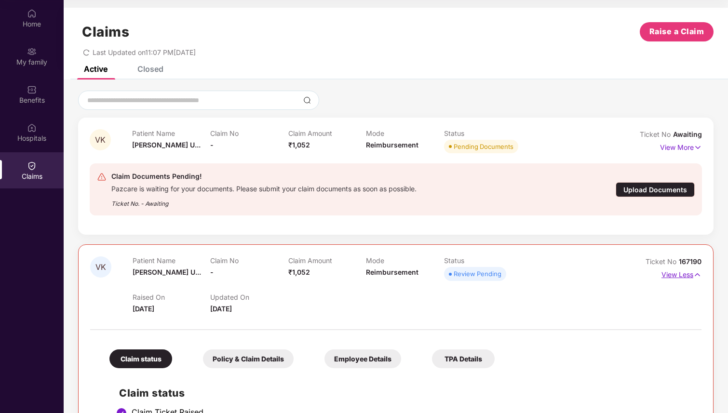
scroll to position [131, 0]
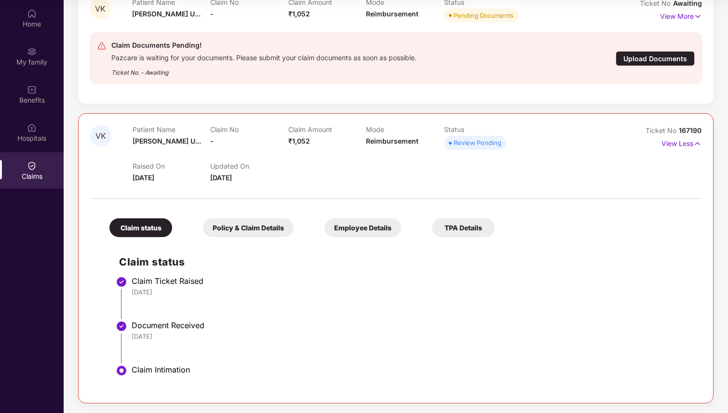
click at [244, 225] on div "Policy & Claim Details" at bounding box center [248, 227] width 91 height 19
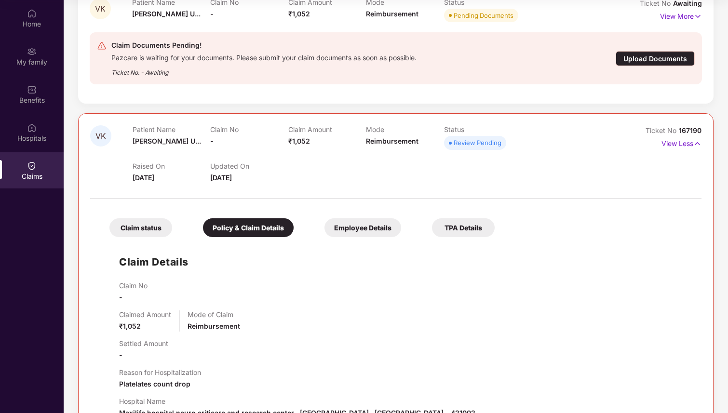
click at [377, 228] on div "Employee Details" at bounding box center [362, 227] width 77 height 19
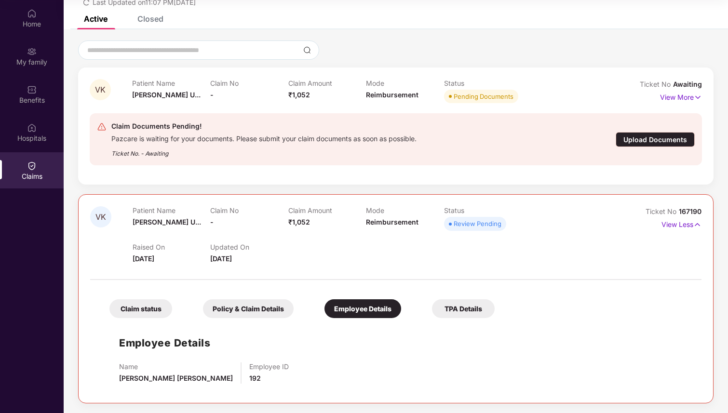
scroll to position [50, 0]
click at [255, 312] on div "Policy & Claim Details" at bounding box center [248, 308] width 91 height 19
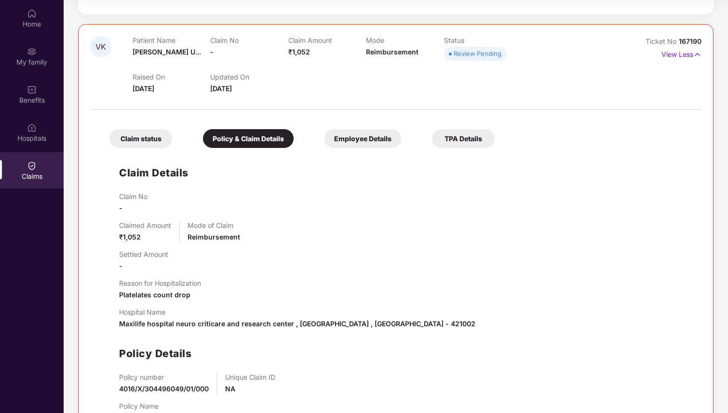
scroll to position [260, 0]
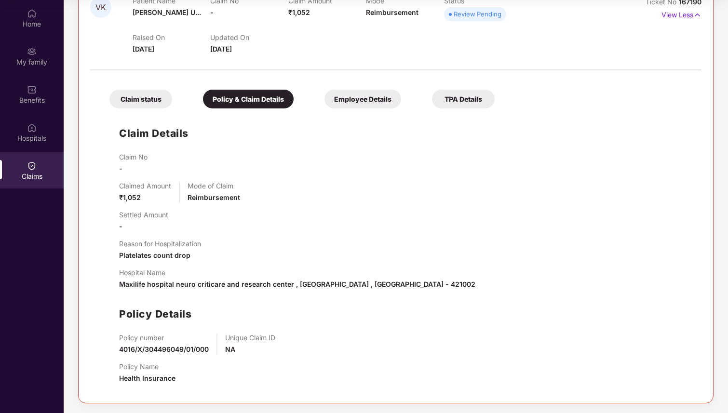
click at [464, 105] on div "TPA Details" at bounding box center [463, 99] width 63 height 19
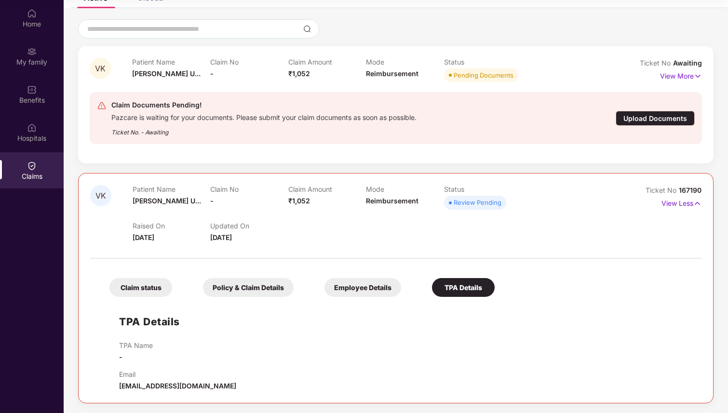
scroll to position [0, 0]
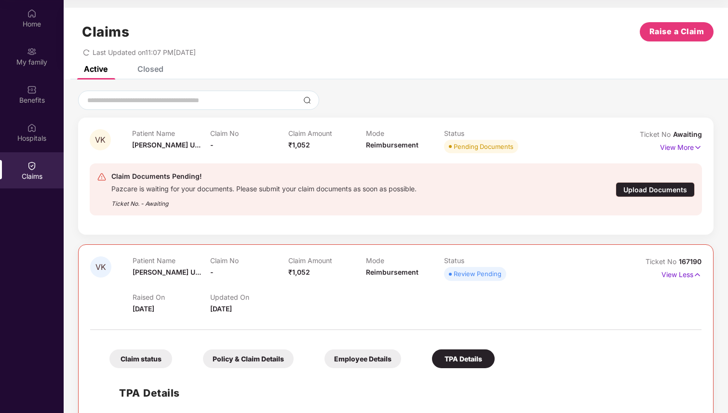
click at [145, 75] on div "Closed" at bounding box center [143, 68] width 40 height 21
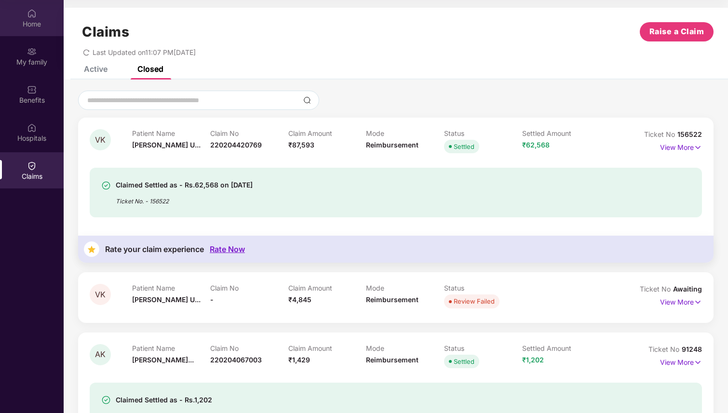
click at [43, 25] on div "Home" at bounding box center [32, 24] width 64 height 10
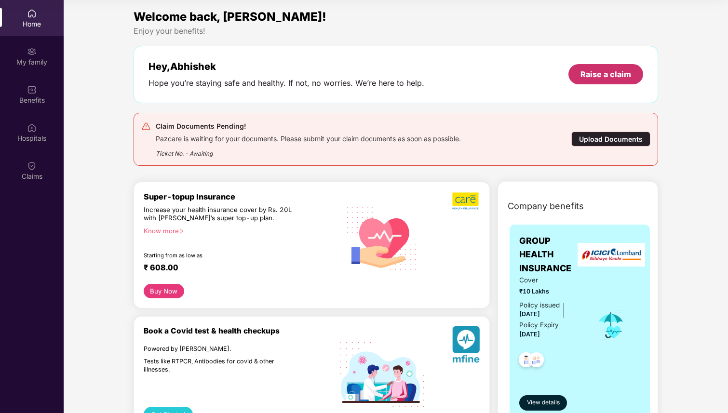
click at [620, 68] on div "Raise a claim" at bounding box center [605, 74] width 75 height 20
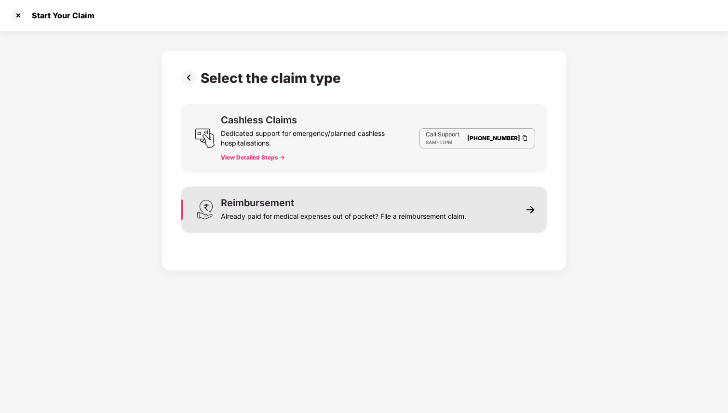
click at [300, 211] on div "Already paid for medical expenses out of pocket? File a reimbursement claim." at bounding box center [343, 214] width 245 height 13
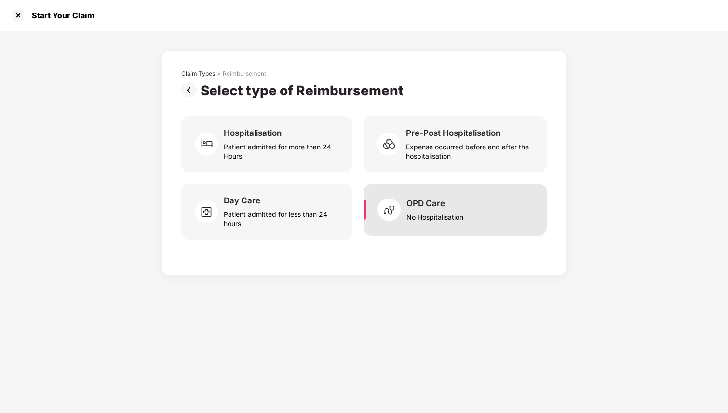
click at [427, 186] on div "OPD Care No Hospitalisation" at bounding box center [455, 210] width 183 height 52
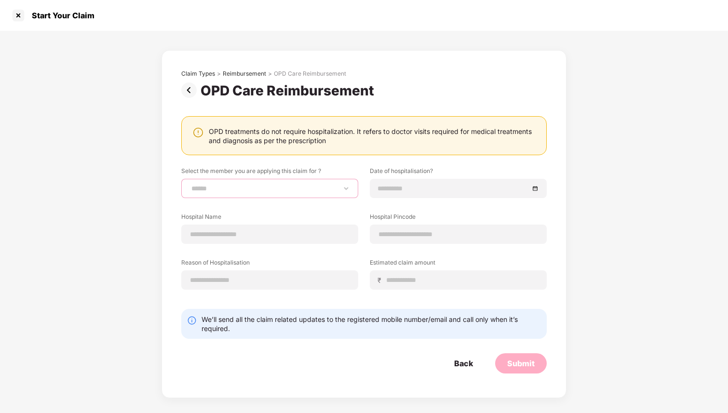
click at [258, 190] on select "**********" at bounding box center [269, 189] width 160 height 8
select select "**********"
click at [189, 185] on select "**********" at bounding box center [269, 189] width 160 height 8
click at [404, 191] on input at bounding box center [453, 188] width 151 height 11
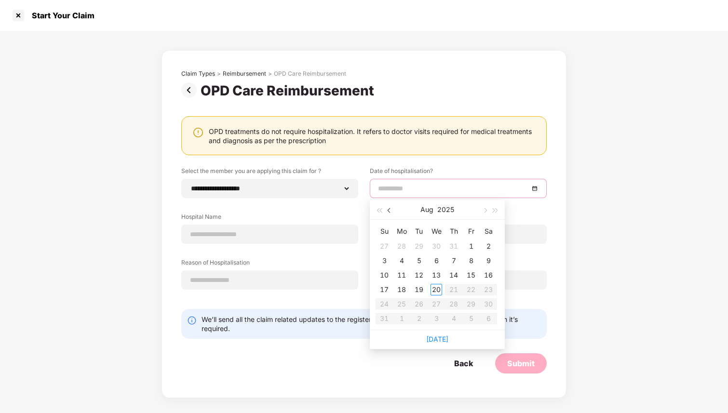
click at [388, 210] on span "button" at bounding box center [389, 210] width 5 height 5
click at [389, 210] on span "button" at bounding box center [389, 210] width 5 height 5
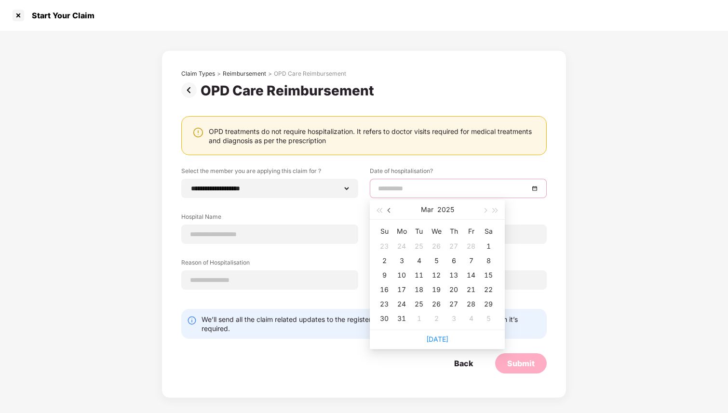
click at [389, 210] on span "button" at bounding box center [389, 210] width 5 height 5
click at [485, 212] on button "button" at bounding box center [484, 209] width 11 height 19
type input "**********"
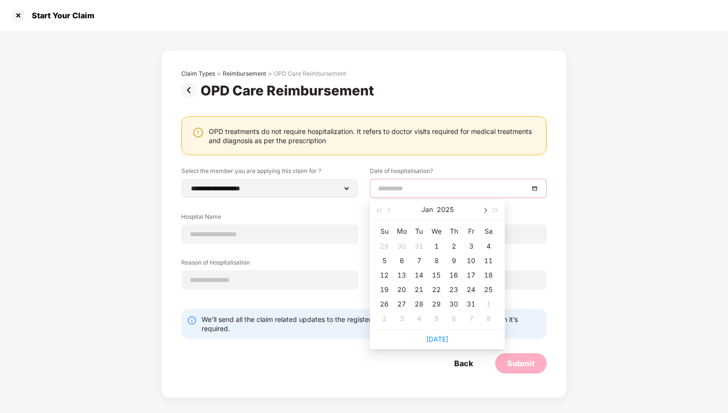
click at [484, 210] on span "button" at bounding box center [484, 210] width 5 height 5
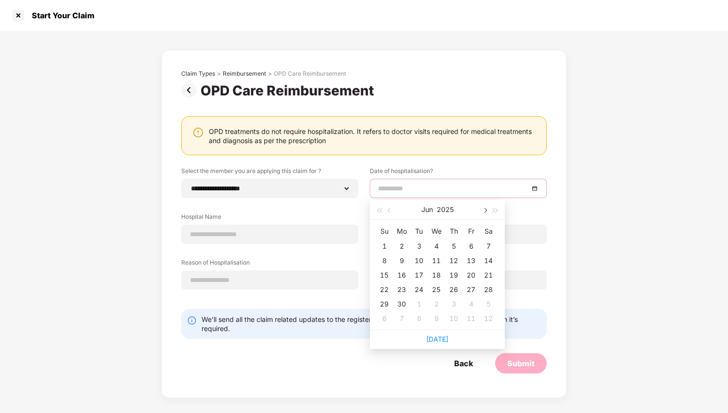
click at [484, 210] on span "button" at bounding box center [484, 210] width 5 height 5
click at [411, 245] on td "1" at bounding box center [418, 246] width 17 height 14
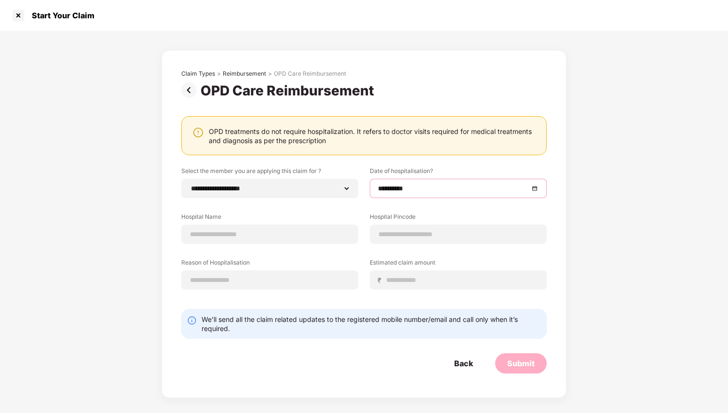
click at [396, 194] on div "**********" at bounding box center [458, 188] width 177 height 19
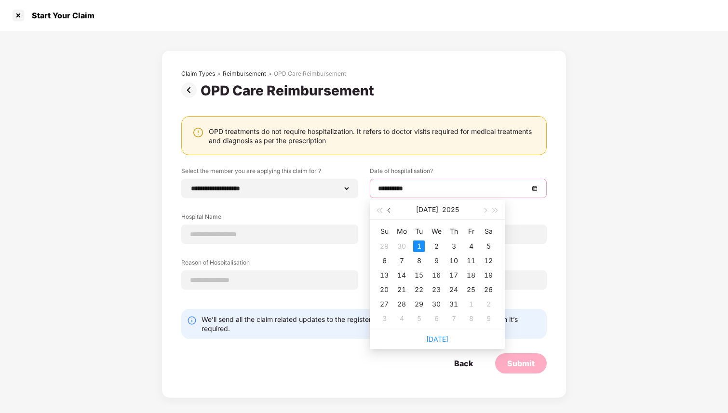
click at [390, 213] on button "button" at bounding box center [389, 209] width 11 height 19
type input "**********"
click at [453, 244] on div "1" at bounding box center [454, 246] width 12 height 12
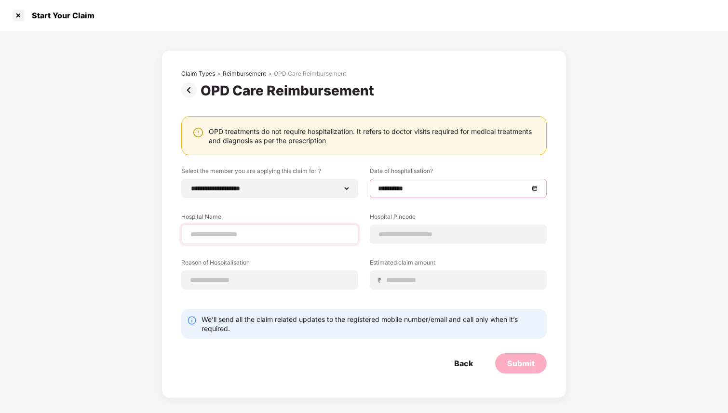
click at [287, 226] on div at bounding box center [269, 234] width 177 height 19
click at [281, 237] on input at bounding box center [269, 234] width 160 height 10
type input "**********"
click at [419, 231] on input at bounding box center [458, 234] width 160 height 10
type input "******"
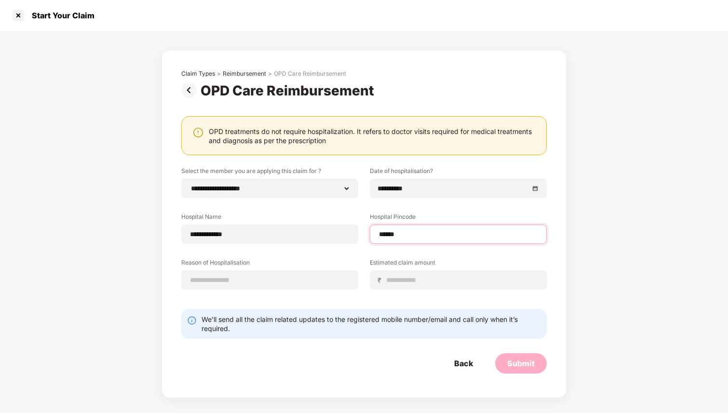
select select "*****"
select select "**********"
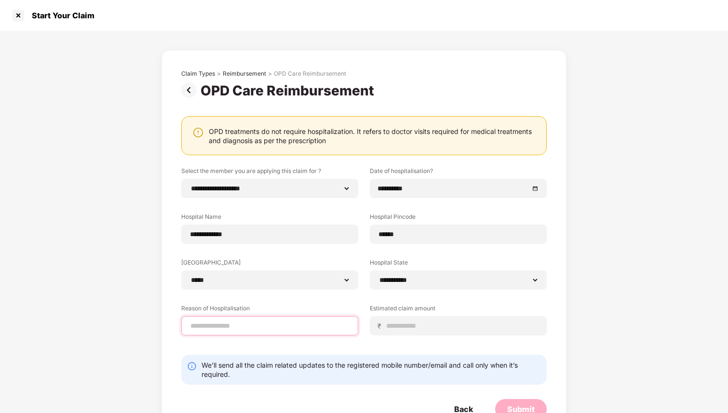
click at [260, 328] on input at bounding box center [269, 326] width 160 height 10
type input "**********"
click at [441, 331] on div "₹" at bounding box center [458, 325] width 177 height 19
click at [422, 324] on input at bounding box center [461, 326] width 153 height 10
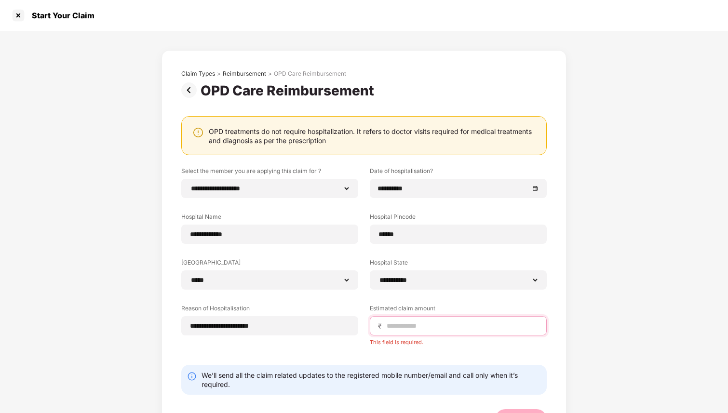
click at [441, 329] on input at bounding box center [461, 326] width 153 height 10
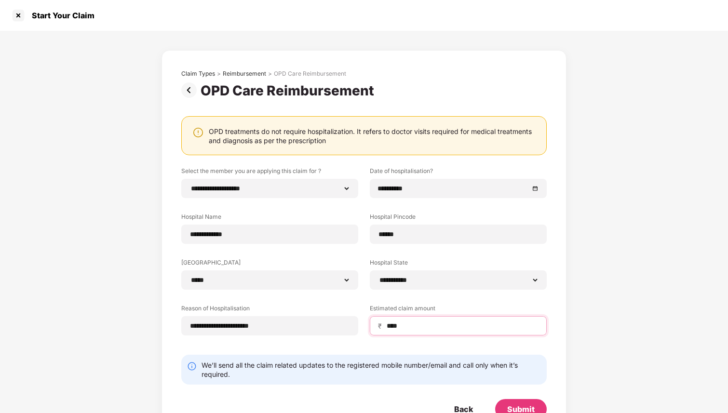
scroll to position [31, 0]
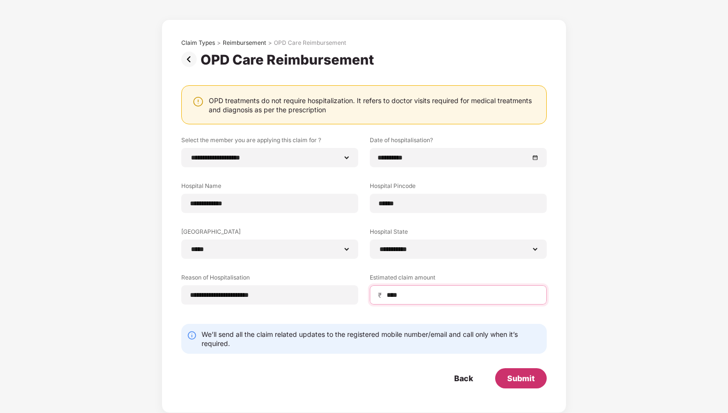
type input "****"
click at [512, 378] on div "Submit" at bounding box center [520, 378] width 27 height 11
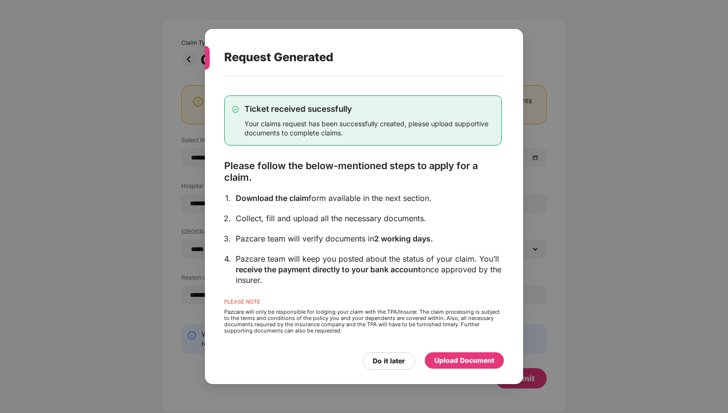
click at [466, 364] on div "Upload Document" at bounding box center [464, 360] width 60 height 11
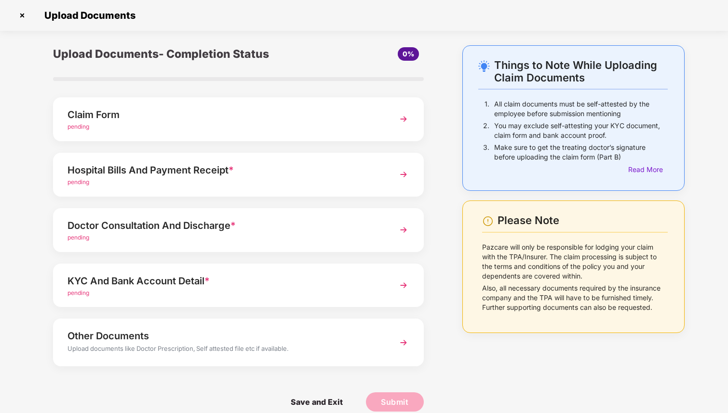
click at [252, 174] on div "Hospital Bills And Payment Receipt *" at bounding box center [223, 169] width 313 height 15
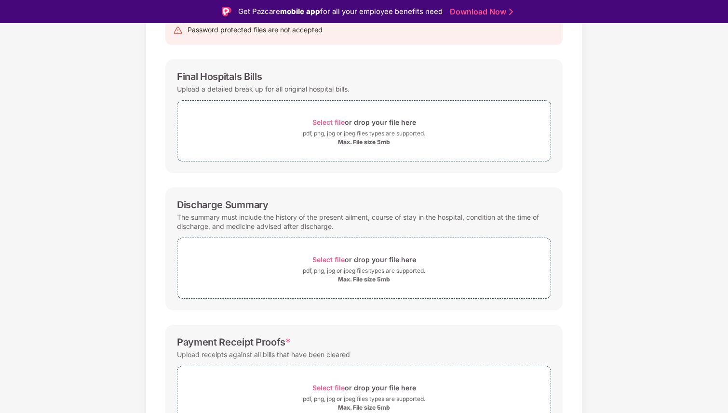
scroll to position [172, 0]
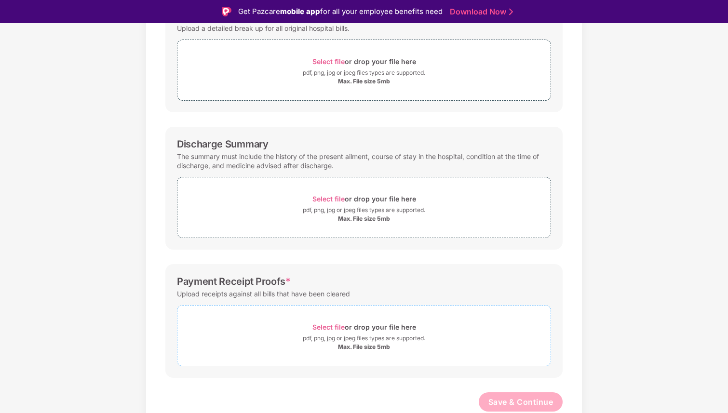
click at [331, 325] on span "Select file" at bounding box center [328, 327] width 32 height 8
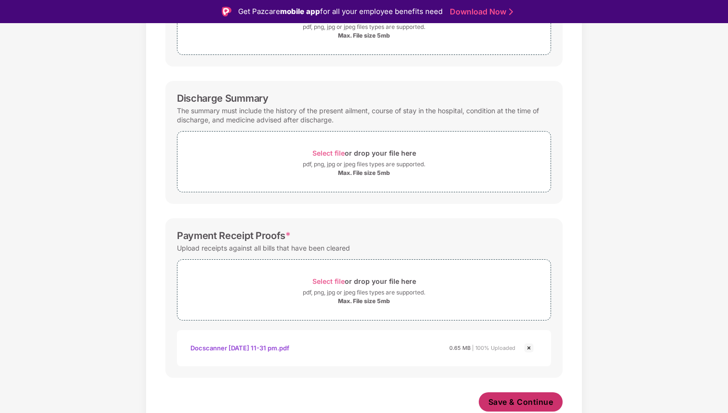
scroll to position [218, 0]
click at [515, 404] on span "Save & Continue" at bounding box center [520, 402] width 65 height 11
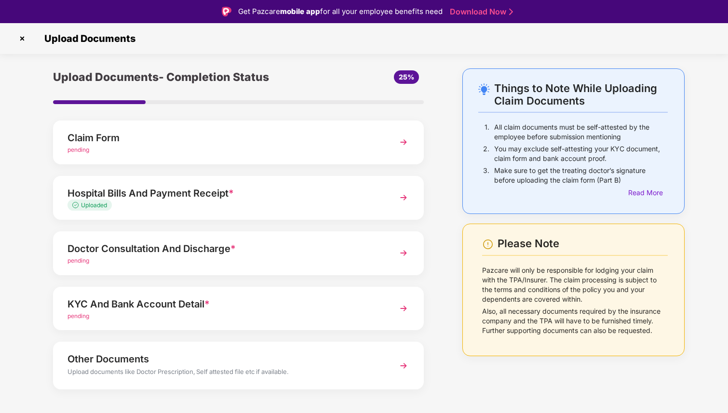
click at [268, 248] on div "Doctor Consultation And Discharge *" at bounding box center [223, 248] width 313 height 15
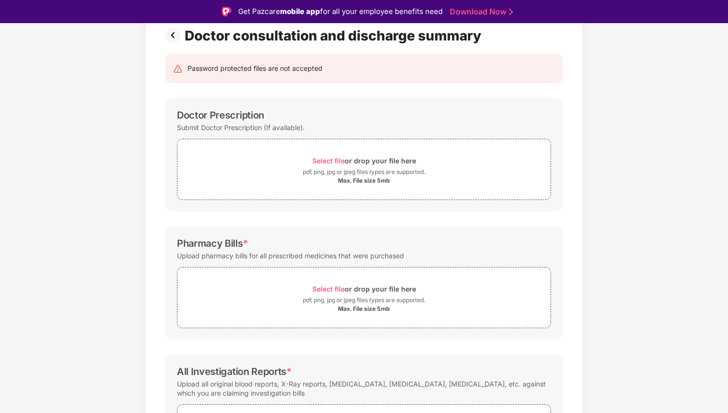
scroll to position [172, 0]
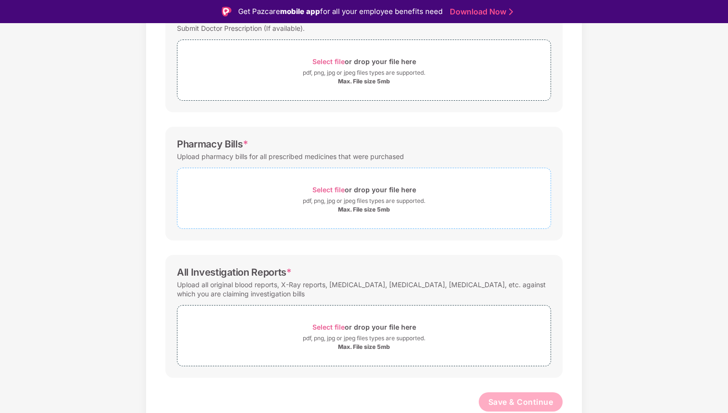
click at [332, 200] on div "pdf, png, jpg or jpeg files types are supported." at bounding box center [364, 201] width 122 height 10
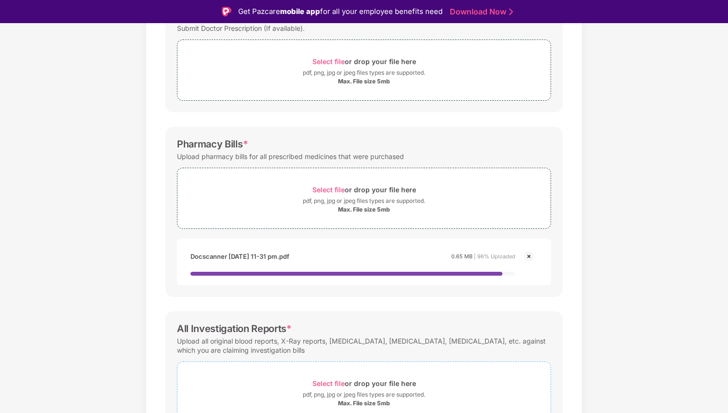
click at [366, 390] on div "pdf, png, jpg or jpeg files types are supported." at bounding box center [364, 395] width 122 height 10
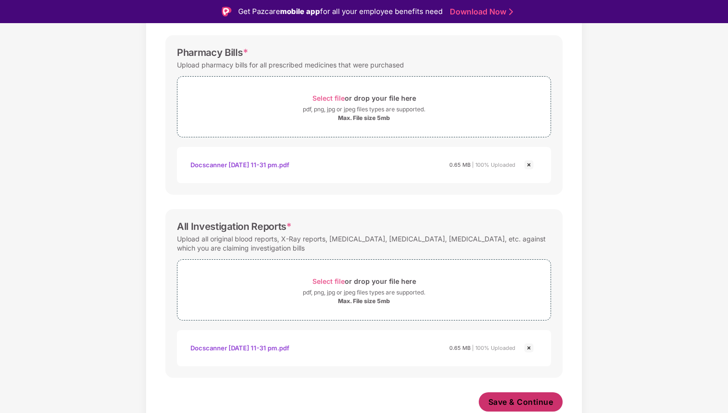
scroll to position [264, 0]
click at [549, 397] on span "Save & Continue" at bounding box center [520, 402] width 65 height 11
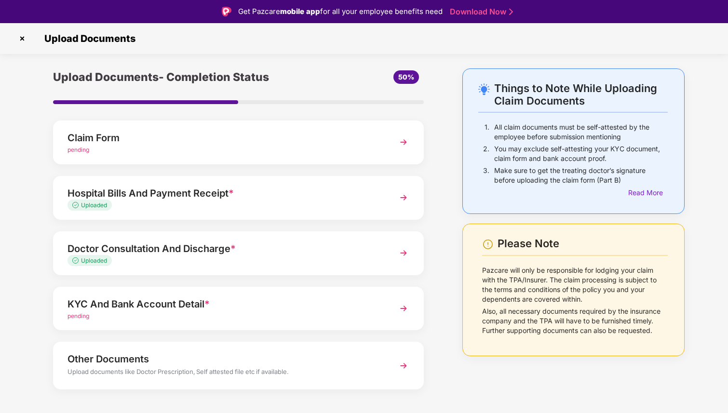
click at [273, 300] on div "KYC And Bank Account Detail *" at bounding box center [223, 303] width 313 height 15
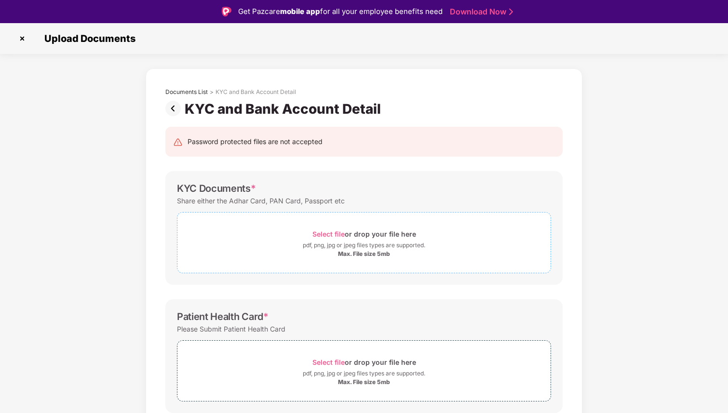
click at [320, 239] on div "Select file or drop your file here" at bounding box center [364, 233] width 104 height 13
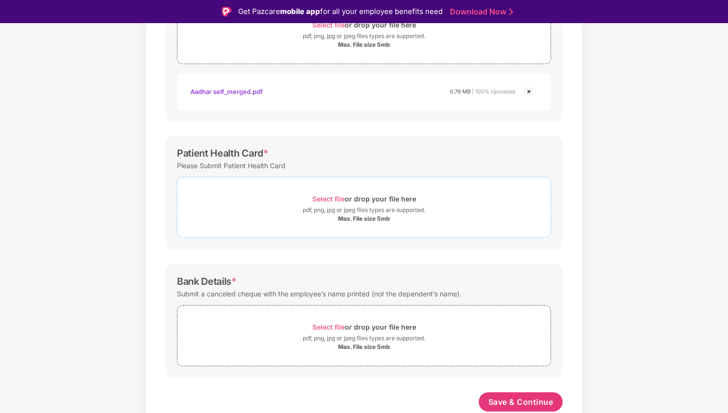
click at [347, 200] on div "Select file or drop your file here" at bounding box center [364, 198] width 104 height 13
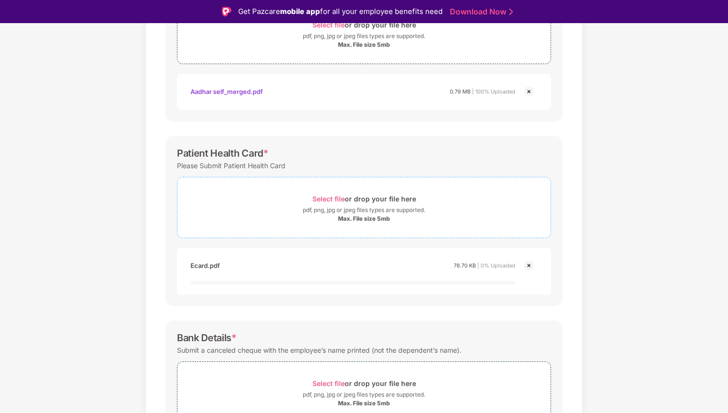
scroll to position [212, 0]
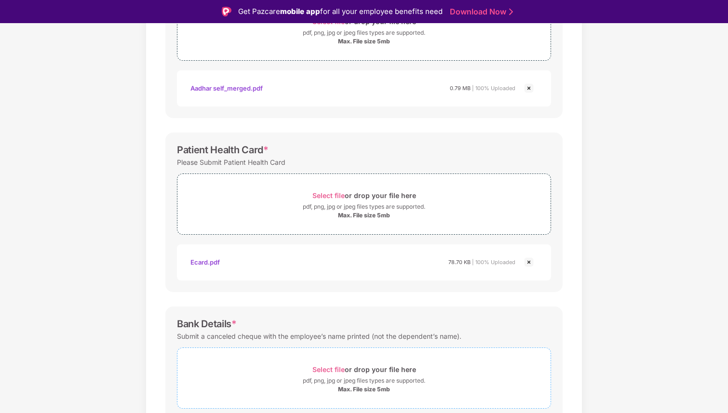
click at [348, 385] on div "pdf, png, jpg or jpeg files types are supported." at bounding box center [364, 381] width 122 height 10
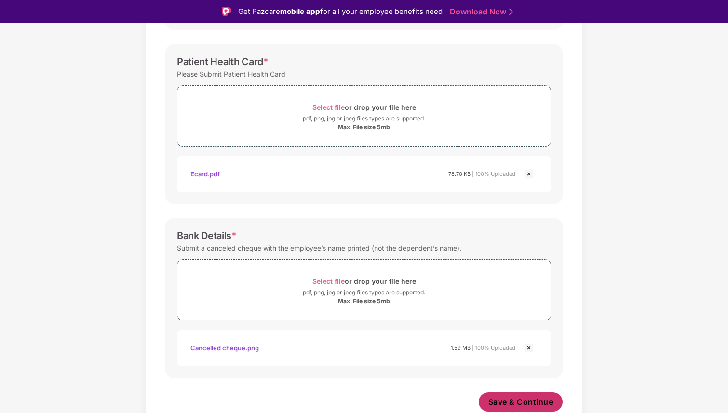
scroll to position [304, 0]
click at [512, 405] on span "Save & Continue" at bounding box center [520, 402] width 65 height 11
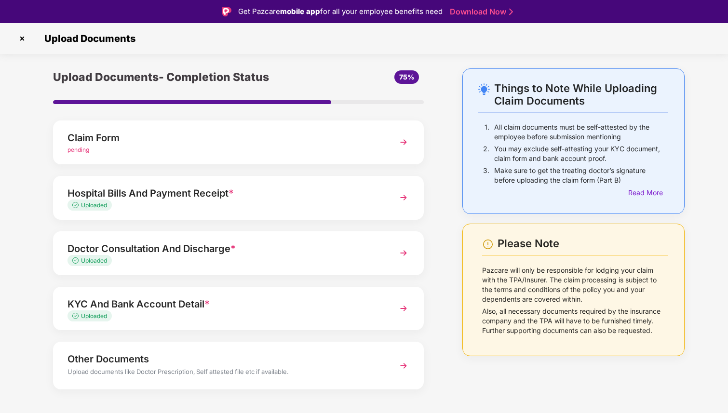
scroll to position [13, 0]
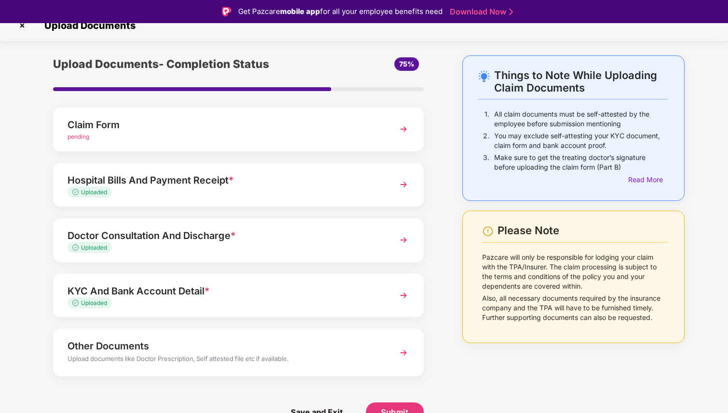
click at [384, 400] on div "Save and Exit Submit" at bounding box center [238, 412] width 371 height 48
click at [385, 405] on button "Submit" at bounding box center [395, 411] width 58 height 19
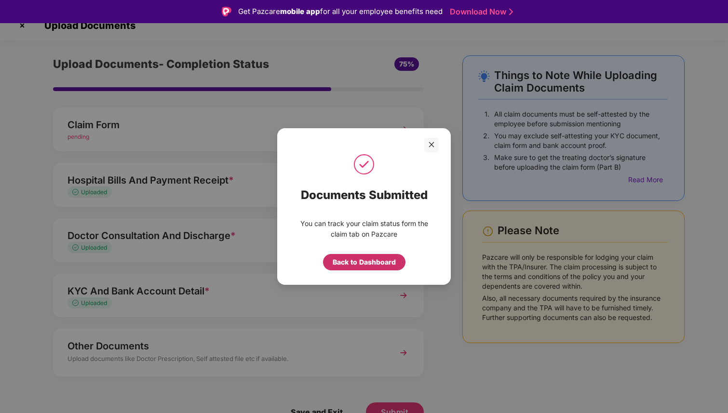
click at [368, 267] on div "Back to Dashboard" at bounding box center [363, 262] width 63 height 11
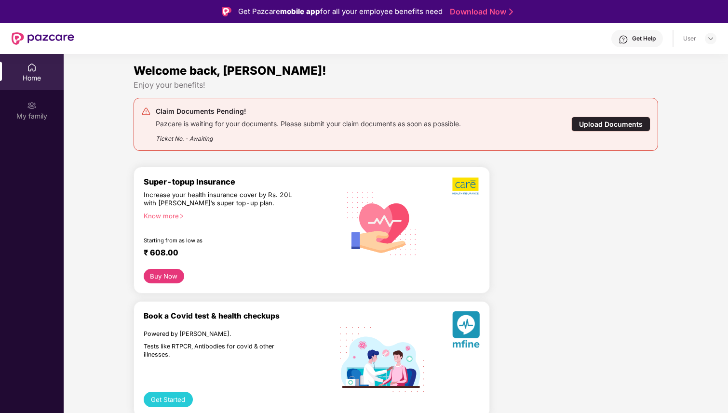
click at [42, 70] on div "Home" at bounding box center [32, 72] width 64 height 36
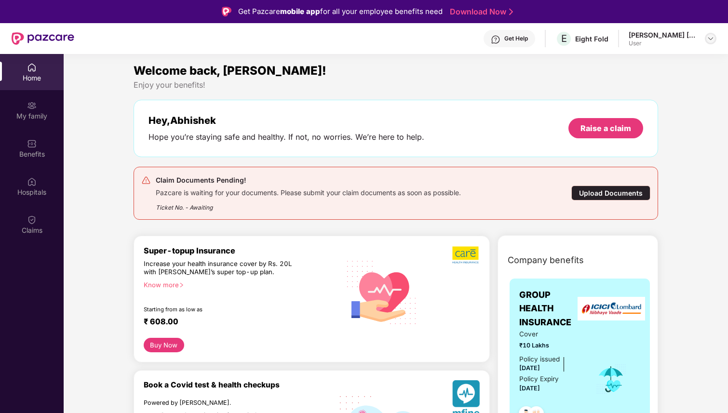
click at [712, 37] on img at bounding box center [710, 39] width 8 height 8
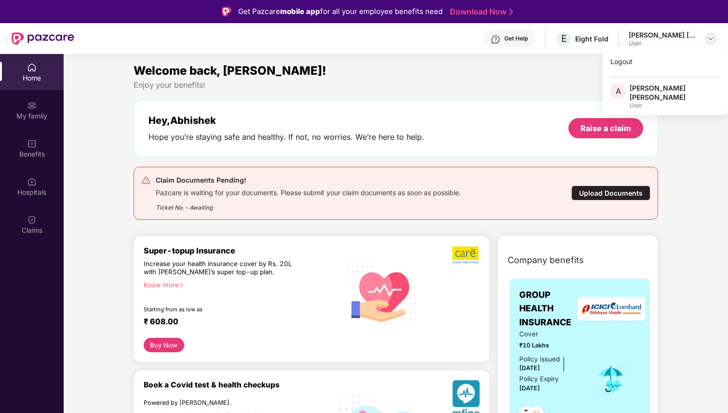
click at [712, 37] on img at bounding box center [710, 39] width 8 height 8
